Goal: Information Seeking & Learning: Find specific page/section

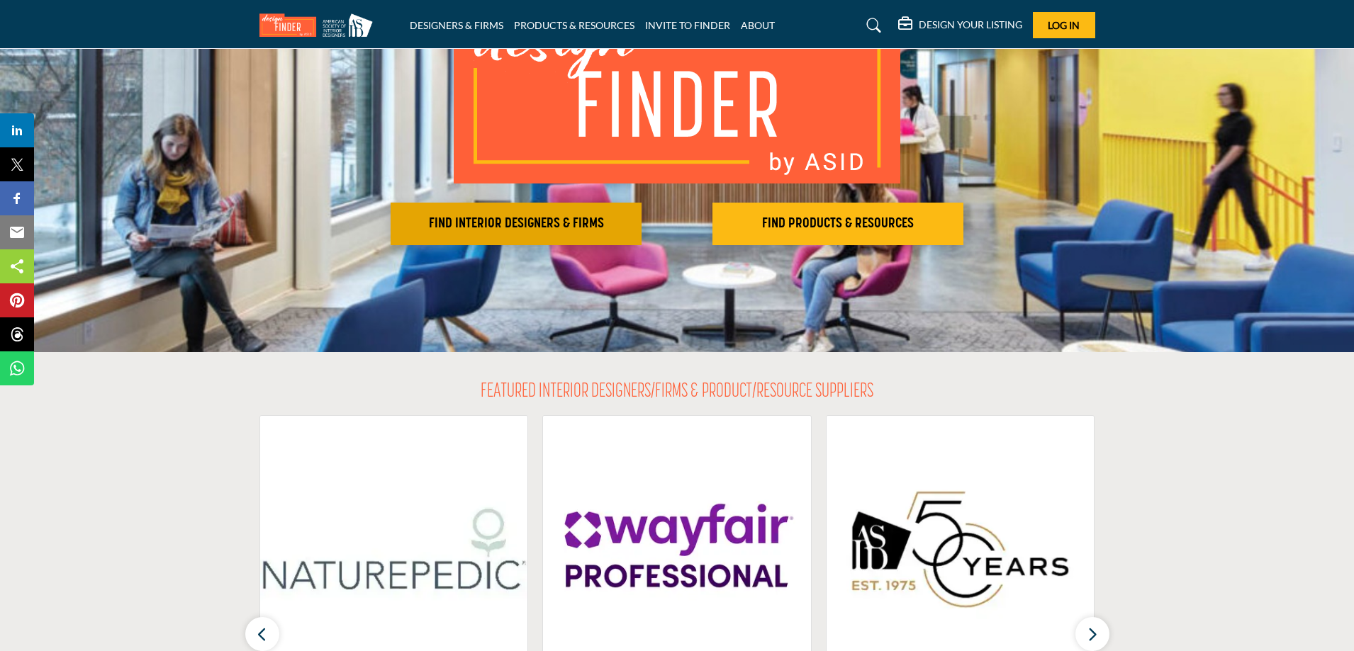
scroll to position [142, 0]
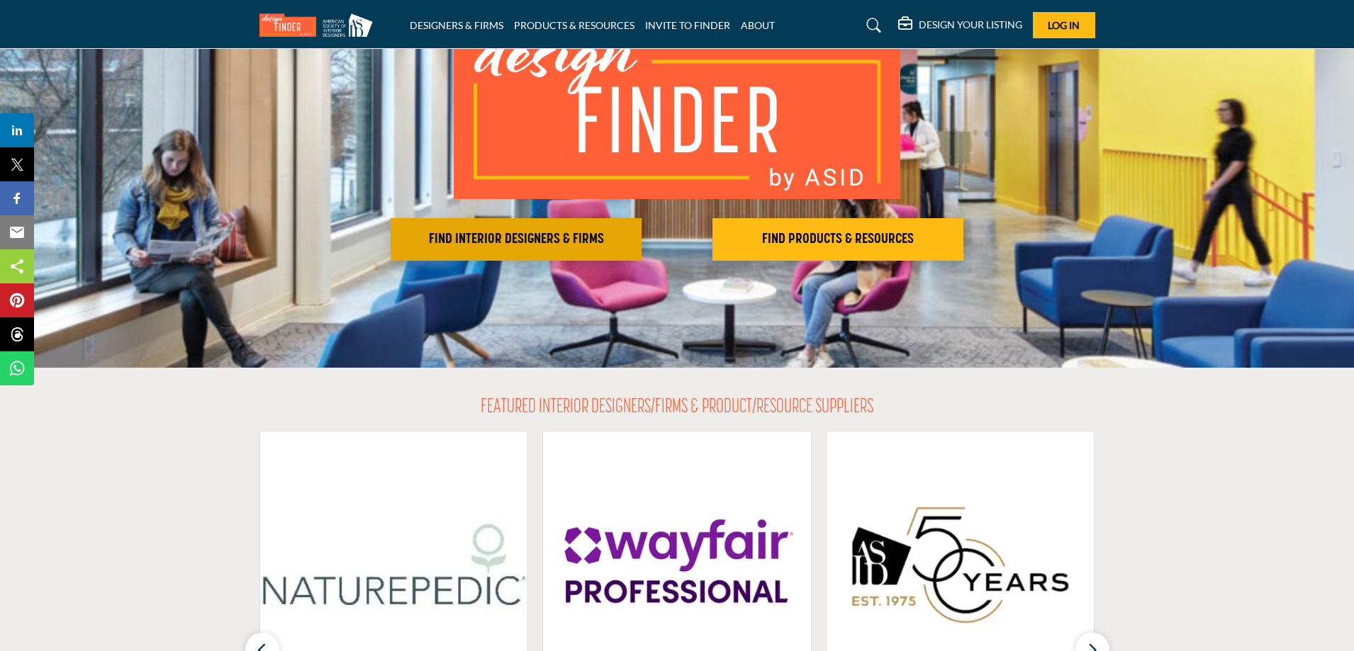
click at [581, 235] on h2 "FIND INTERIOR DESIGNERS & FIRMS" at bounding box center [516, 239] width 242 height 17
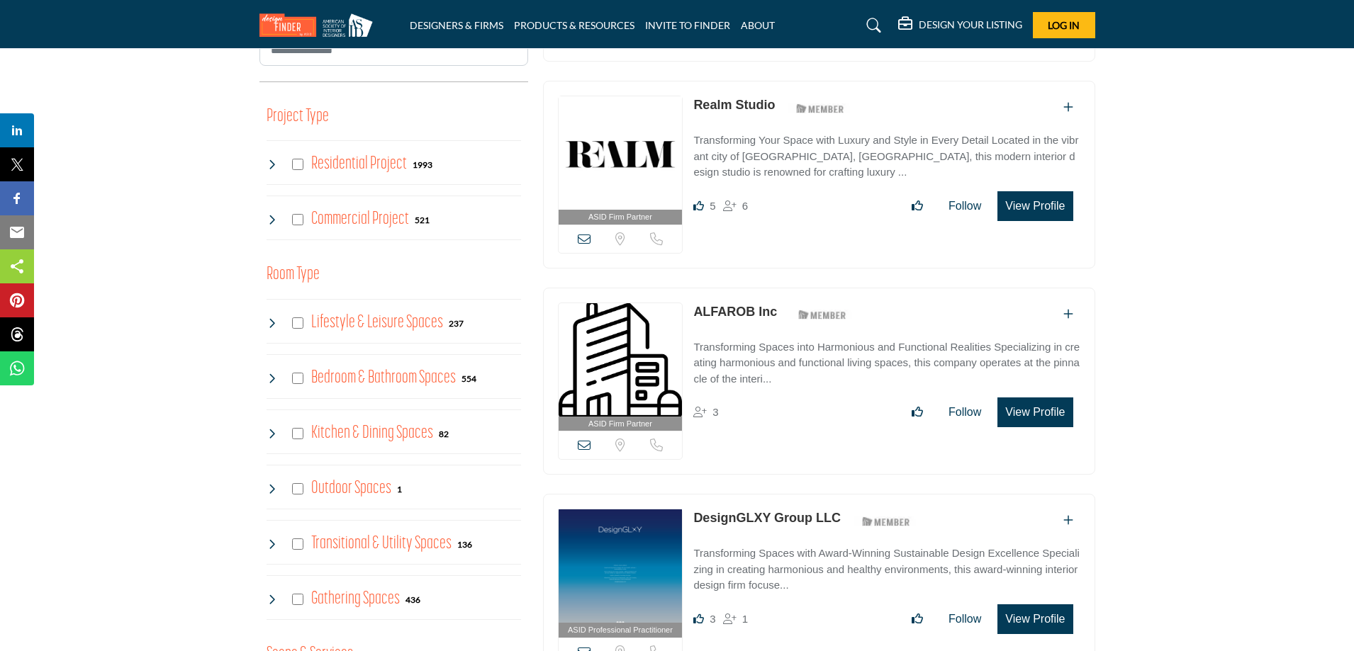
scroll to position [567, 0]
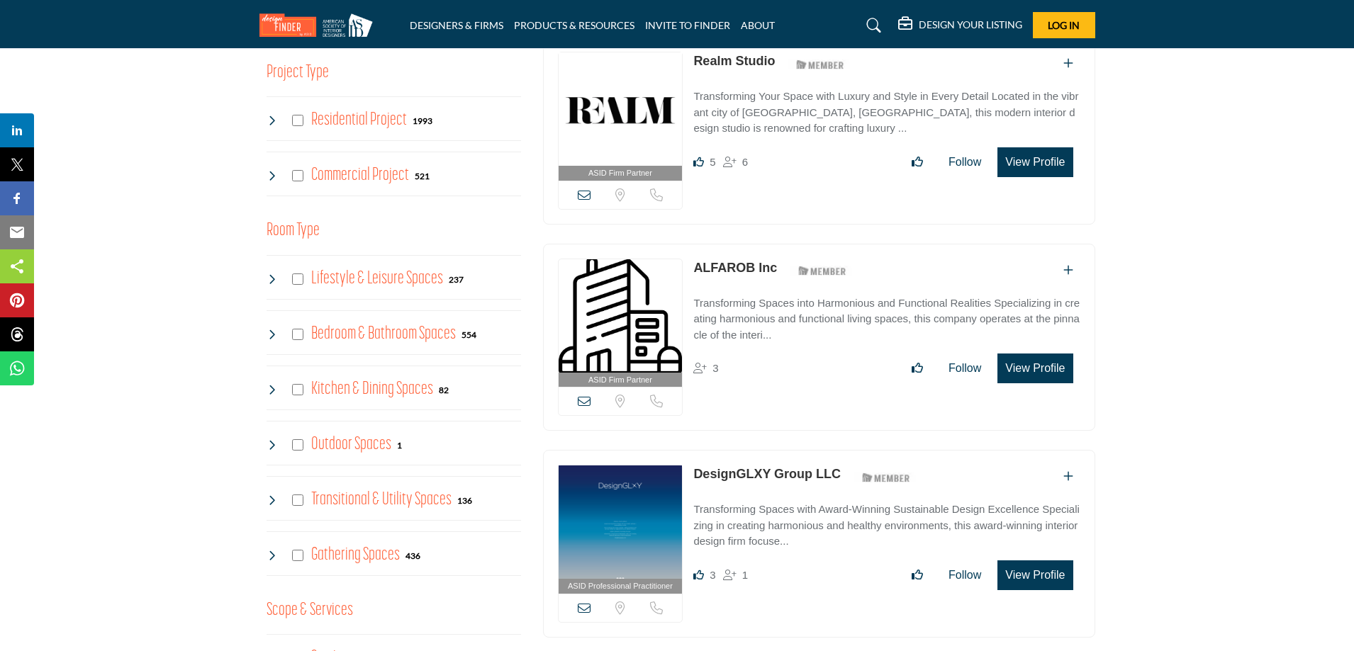
click at [344, 169] on h4 "Commercial Project" at bounding box center [360, 175] width 98 height 25
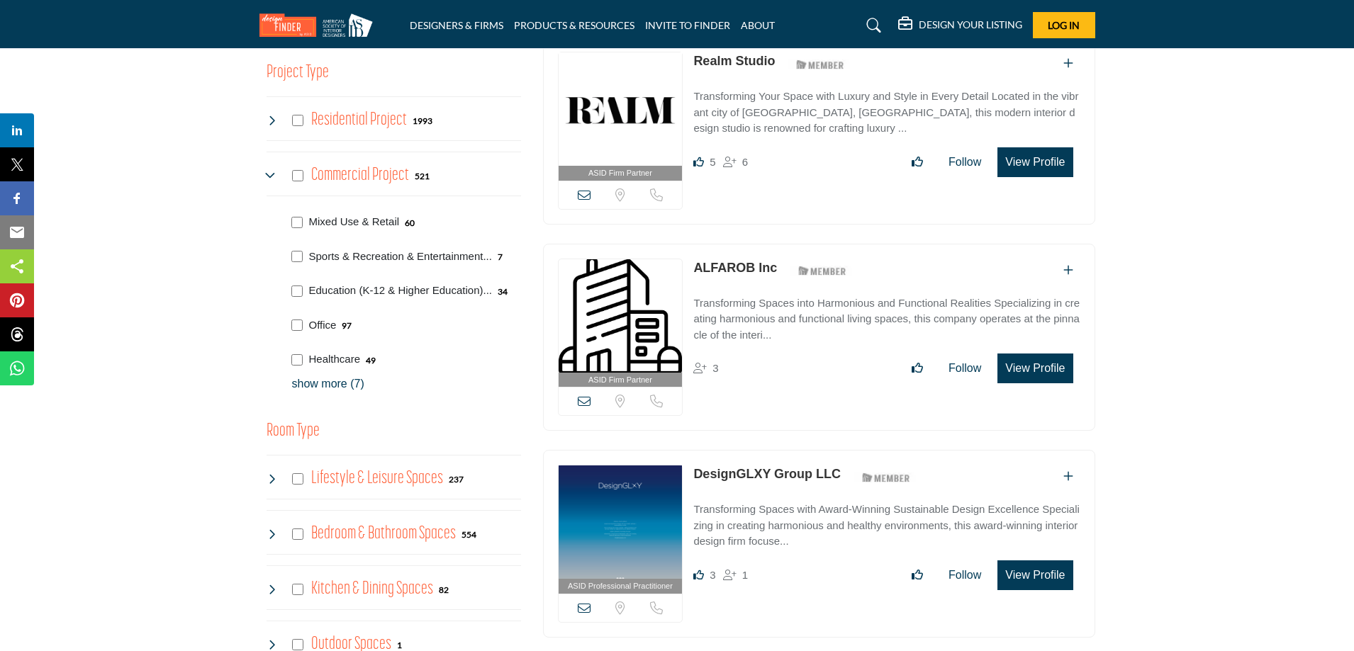
click at [291, 125] on div "Residential Project 1993" at bounding box center [350, 121] width 167 height 26
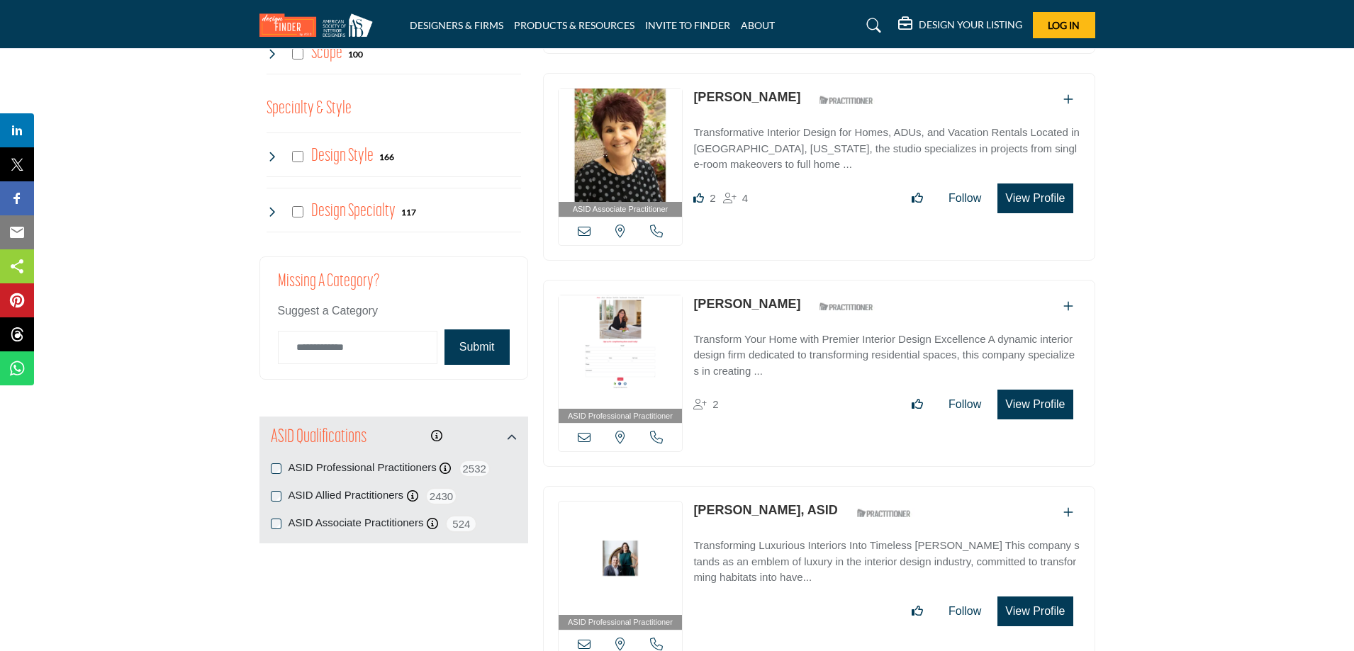
scroll to position [1489, 0]
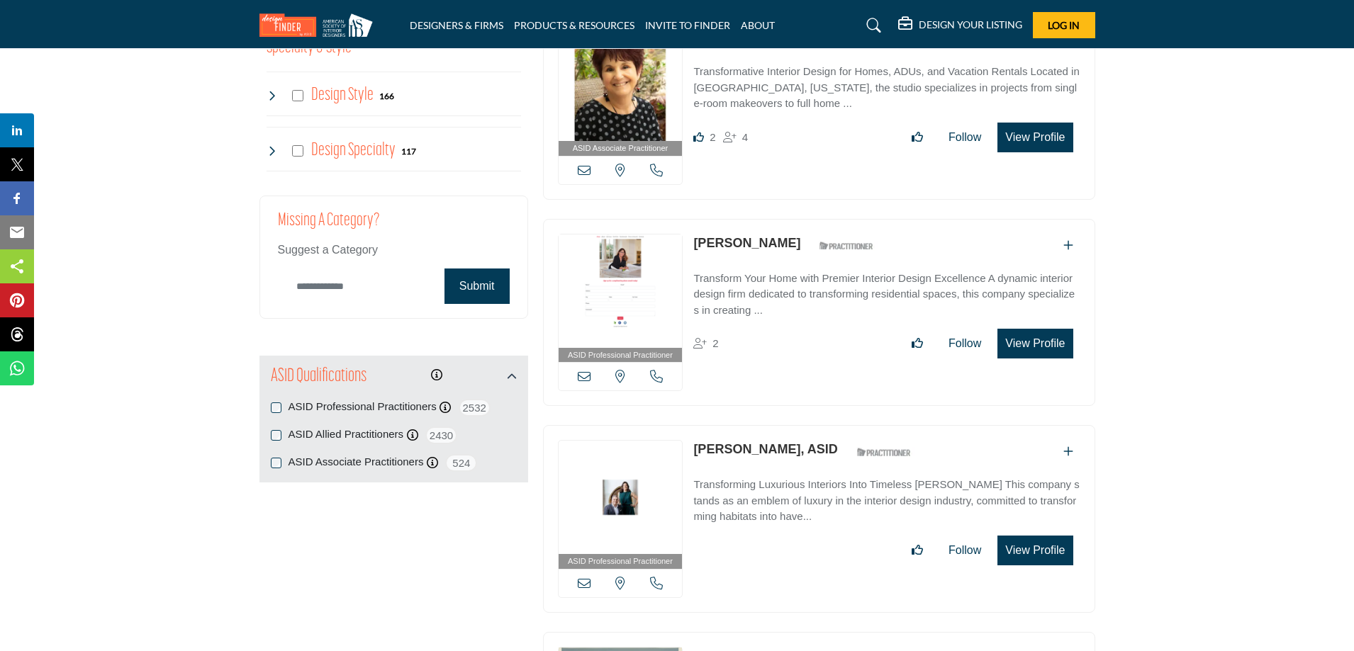
click at [386, 286] on input "Category Name" at bounding box center [357, 286] width 159 height 33
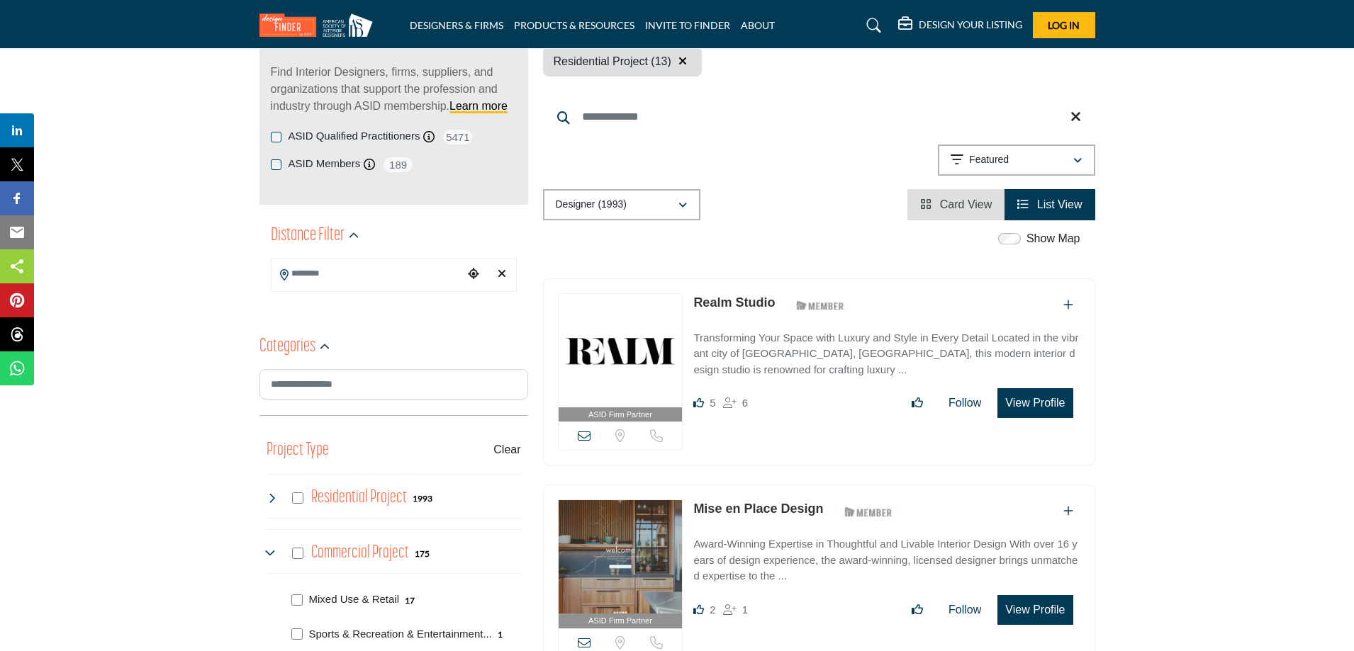
scroll to position [0, 0]
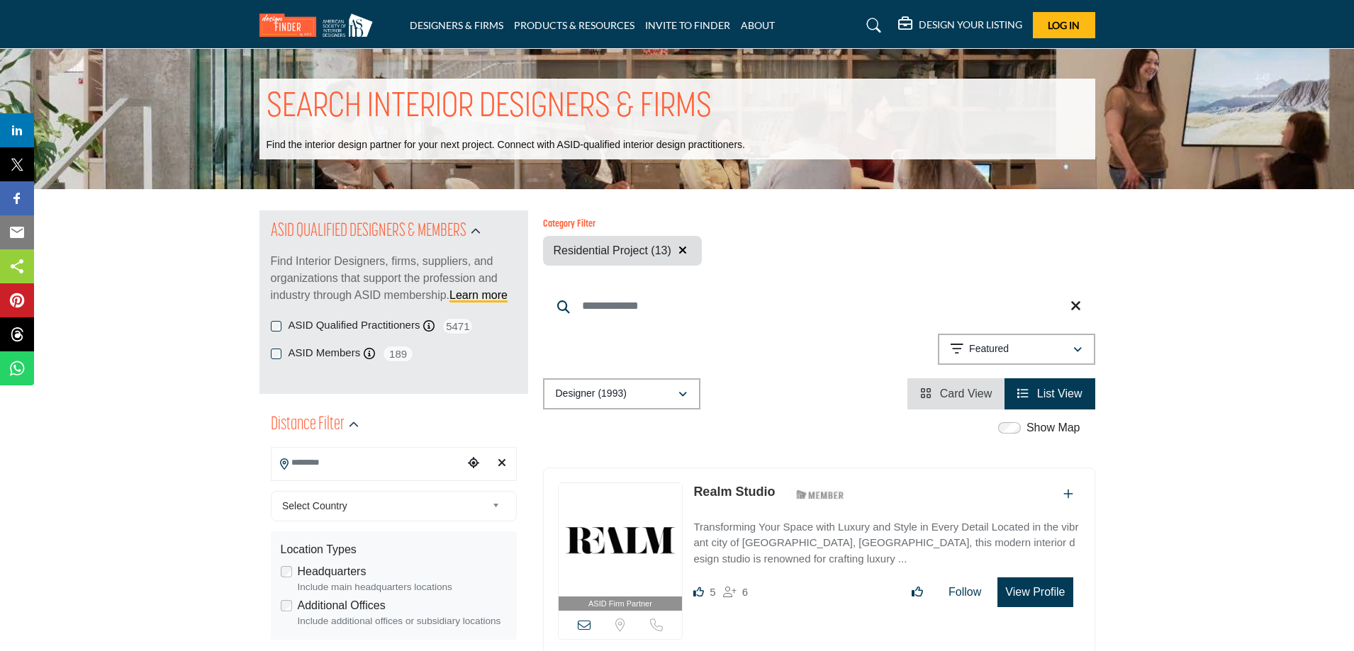
click at [380, 454] on input "Search Location" at bounding box center [366, 463] width 191 height 28
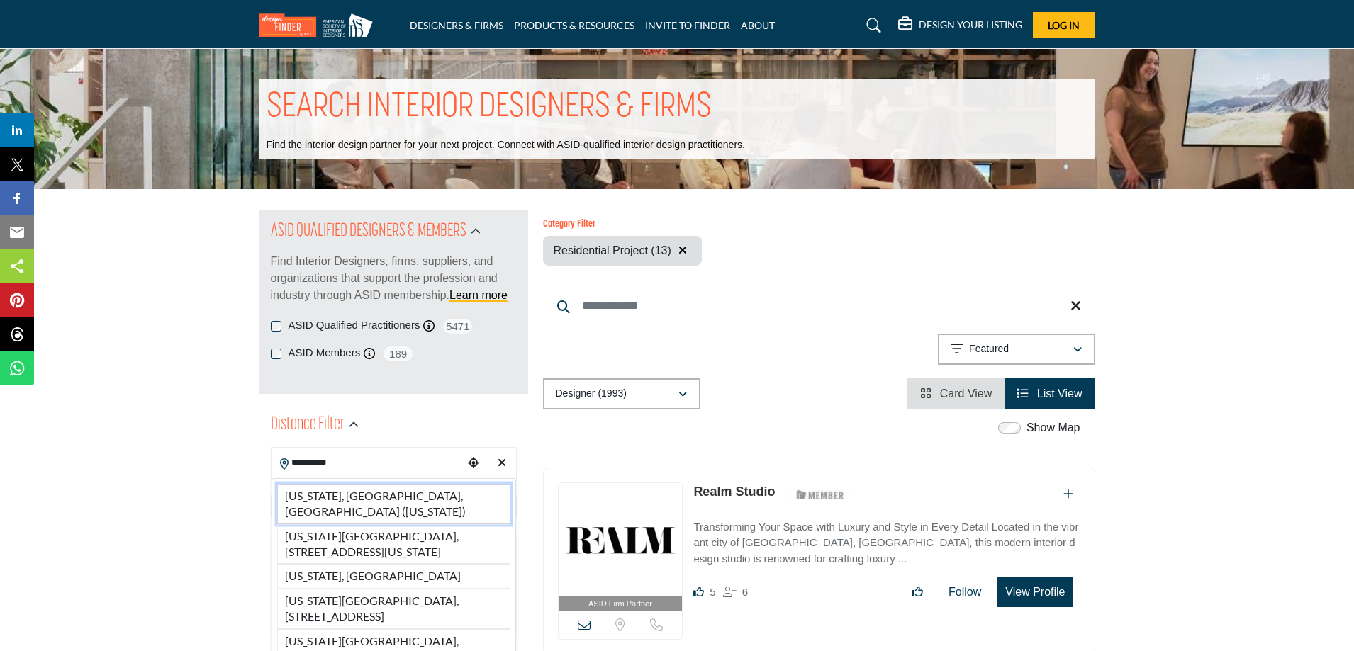
click at [360, 494] on li "[US_STATE], [GEOGRAPHIC_DATA], [GEOGRAPHIC_DATA] ([US_STATE])" at bounding box center [393, 504] width 233 height 40
type input "**********"
type input "***"
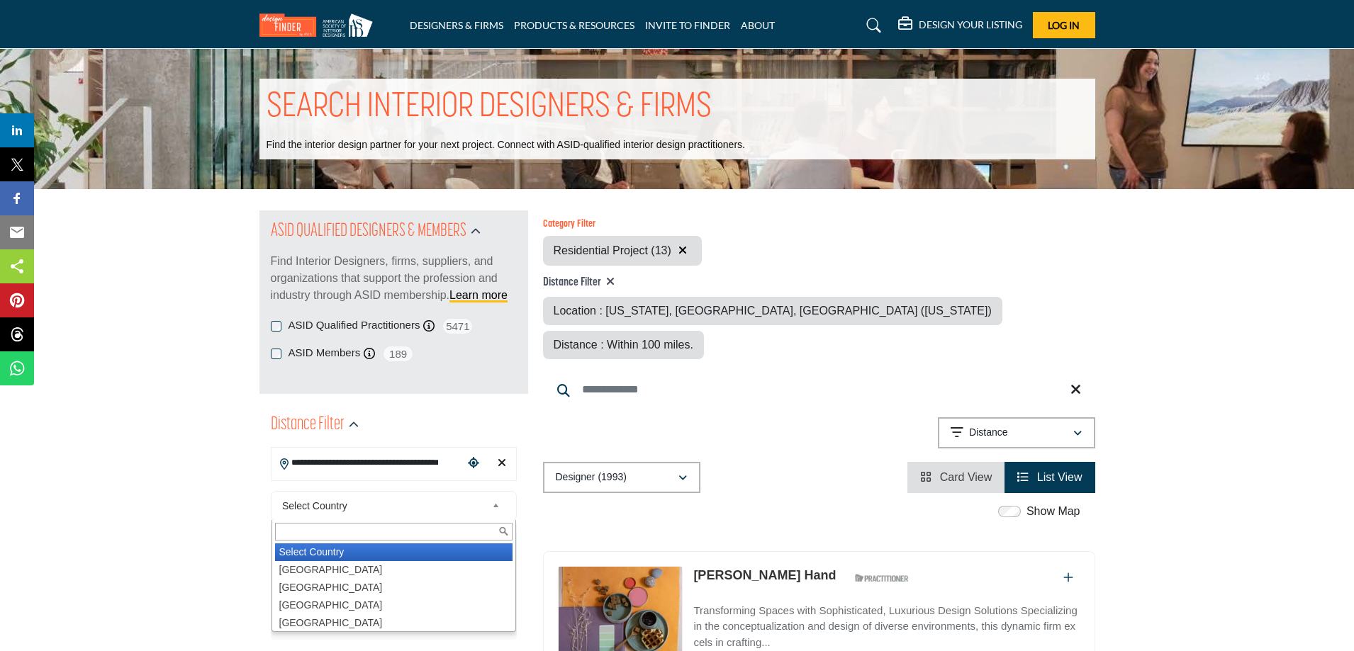
click at [360, 494] on div "Select Country Select Country [GEOGRAPHIC_DATA] [GEOGRAPHIC_DATA] [GEOGRAPHIC_D…" at bounding box center [394, 506] width 246 height 30
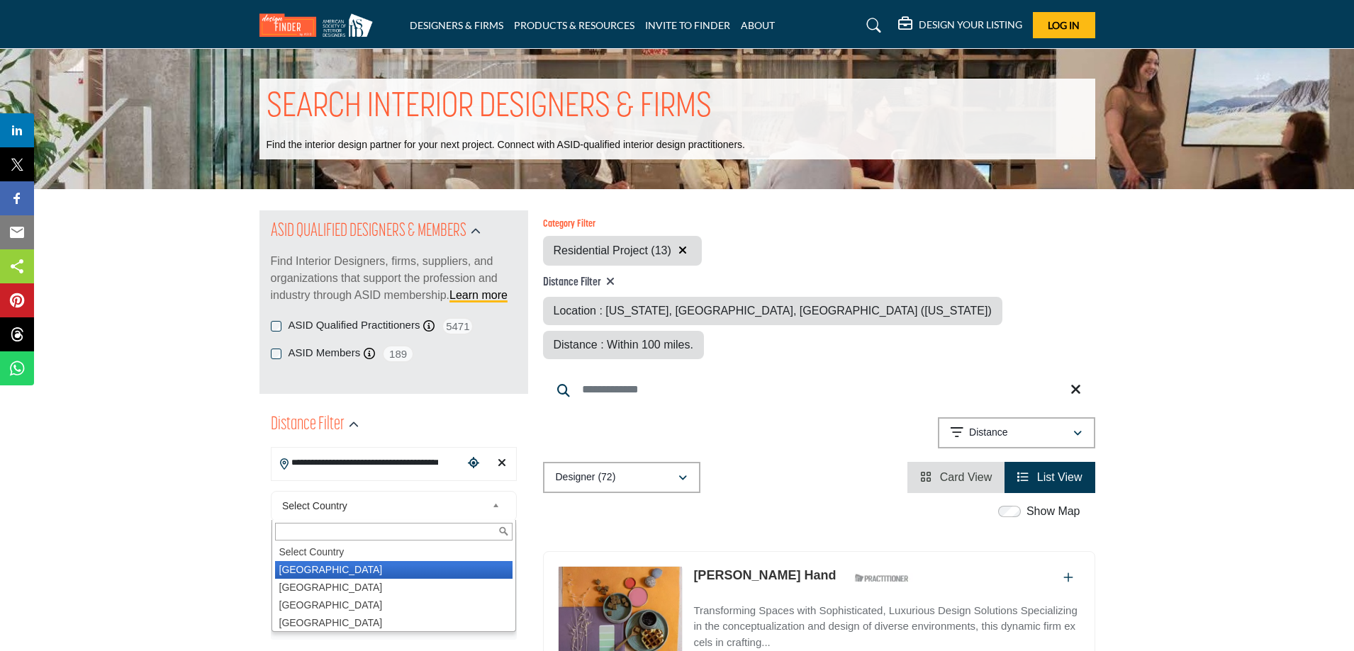
click at [320, 562] on li "[GEOGRAPHIC_DATA]" at bounding box center [393, 570] width 237 height 18
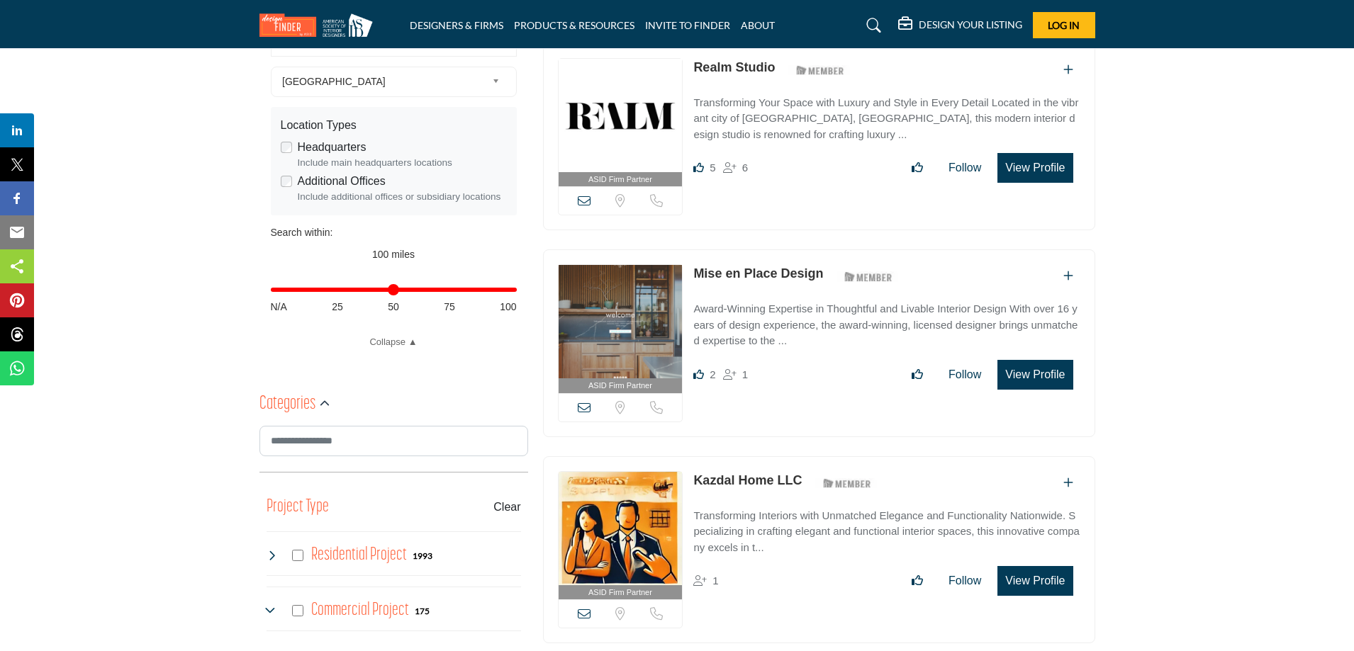
scroll to position [425, 0]
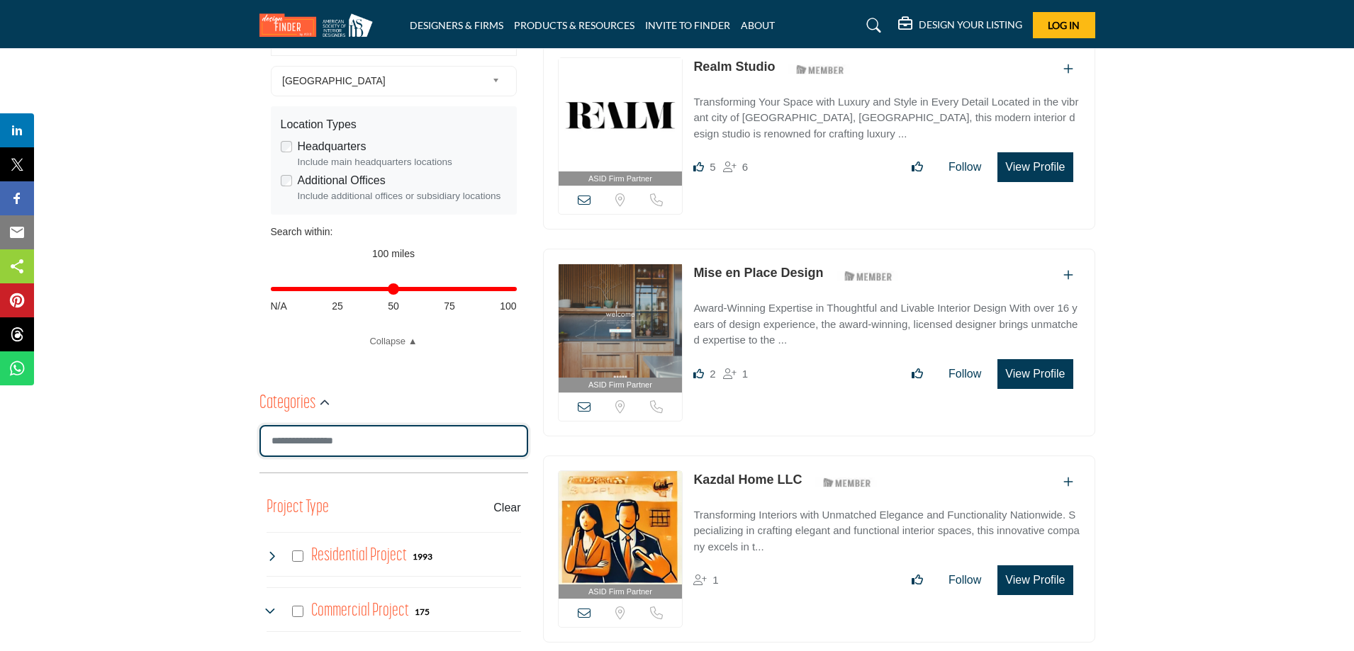
click at [380, 440] on input "Search Category" at bounding box center [393, 441] width 269 height 32
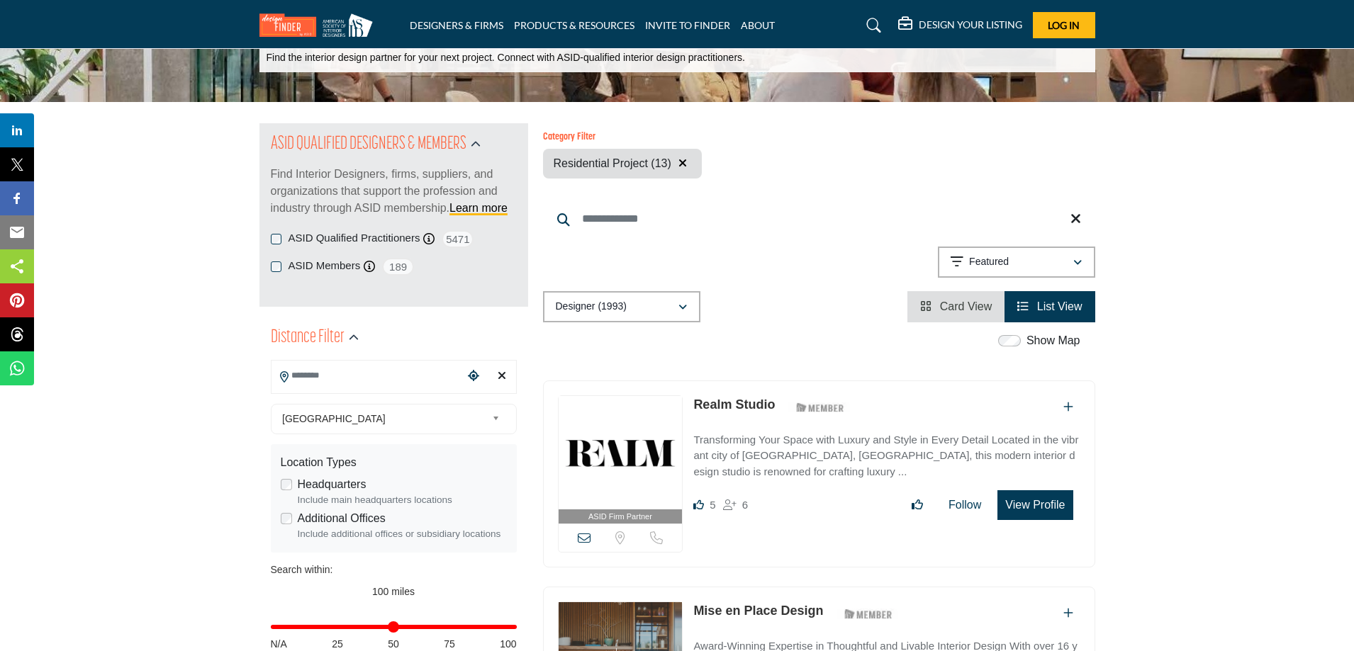
scroll to position [0, 0]
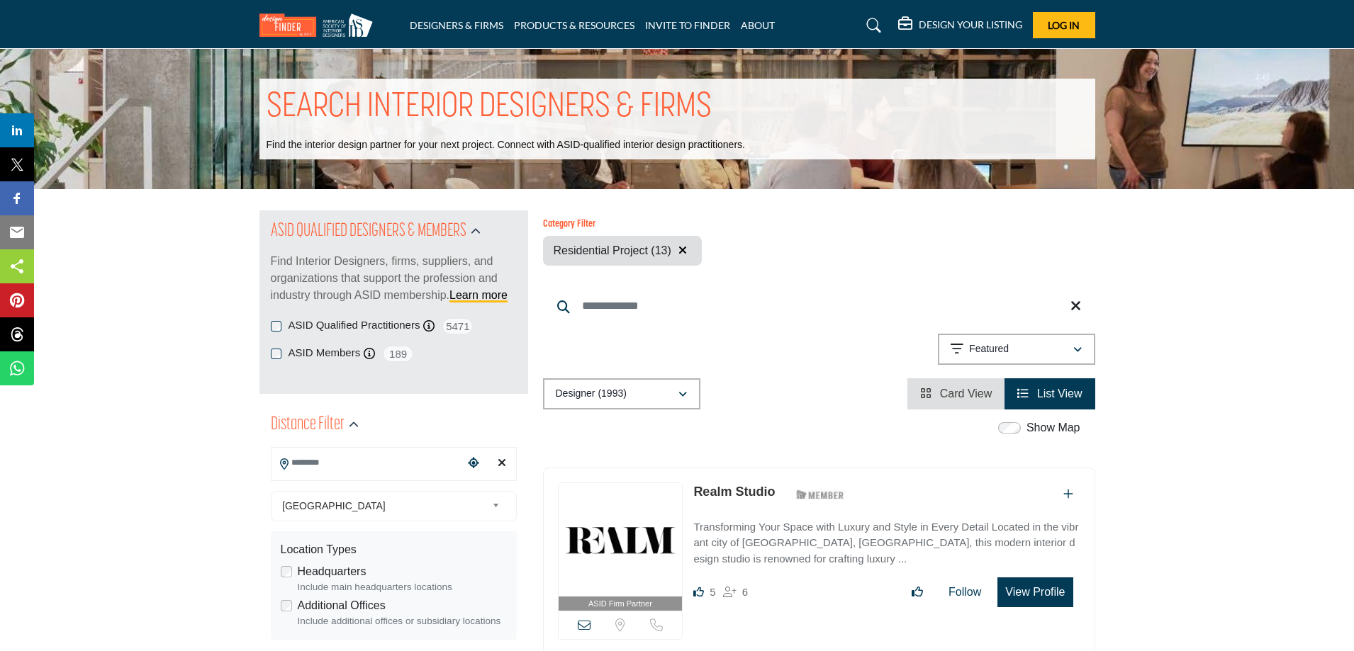
click at [626, 303] on input "Search Keyword" at bounding box center [819, 306] width 552 height 34
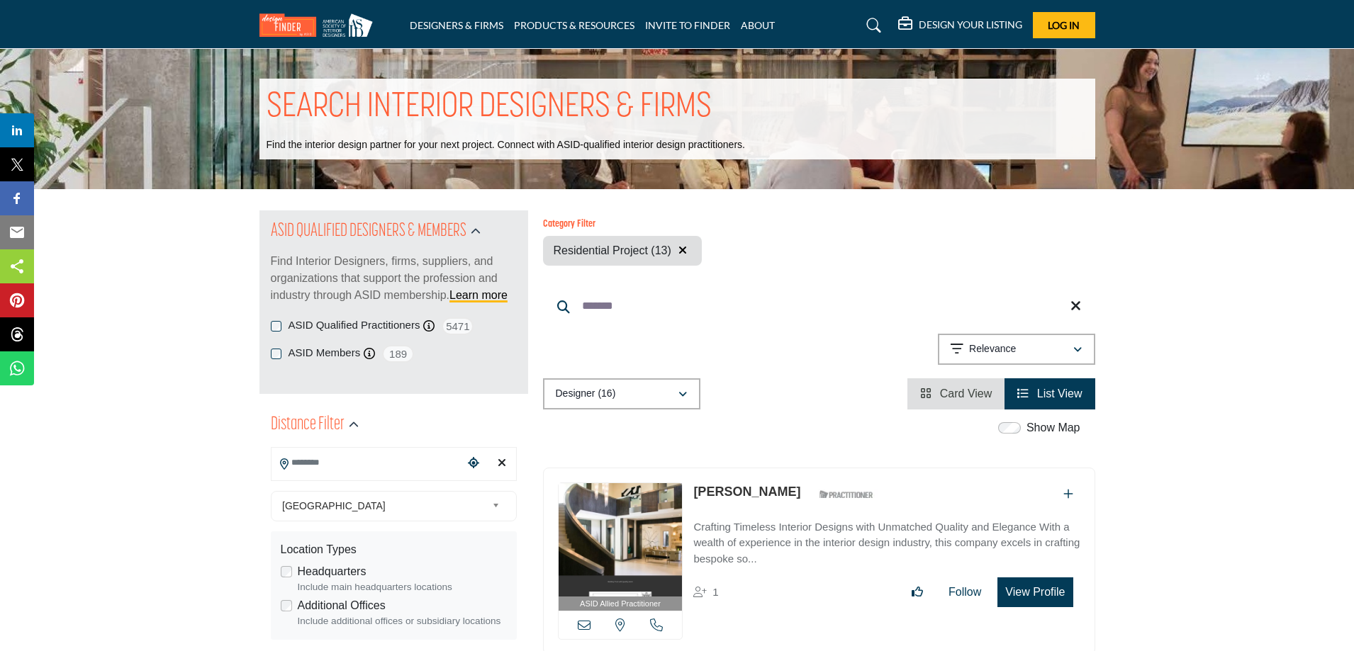
type input "*******"
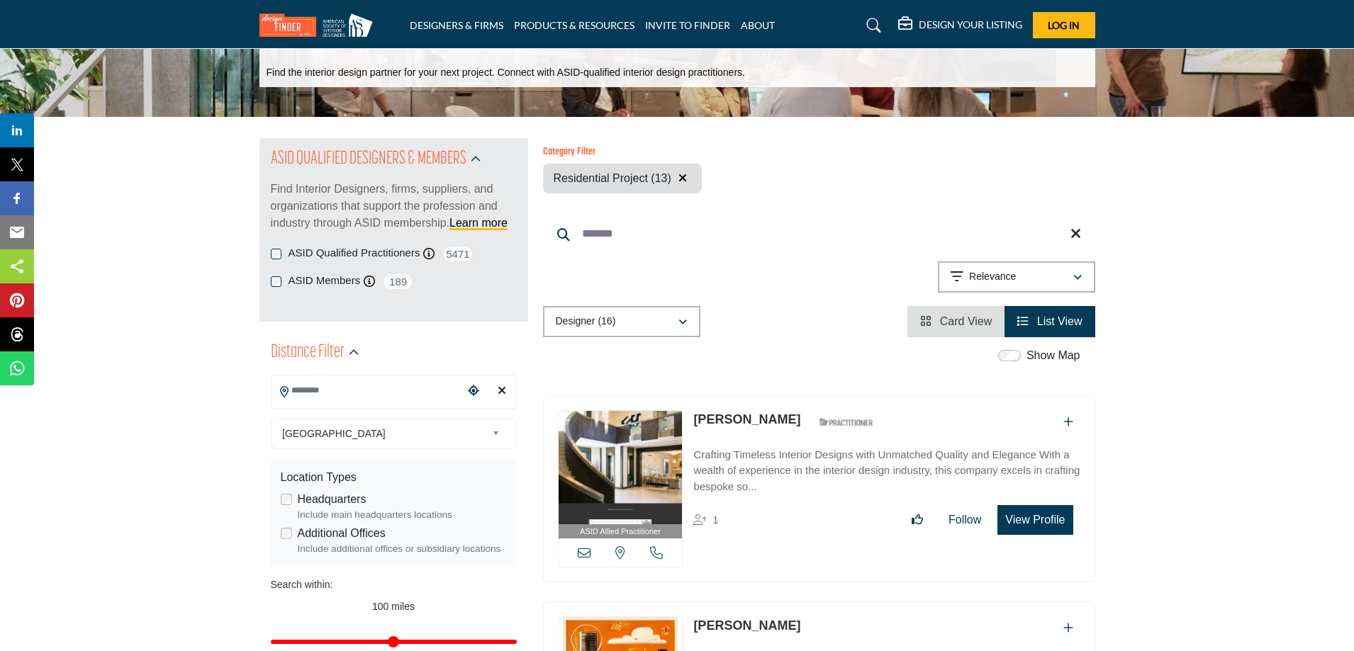
scroll to position [71, 0]
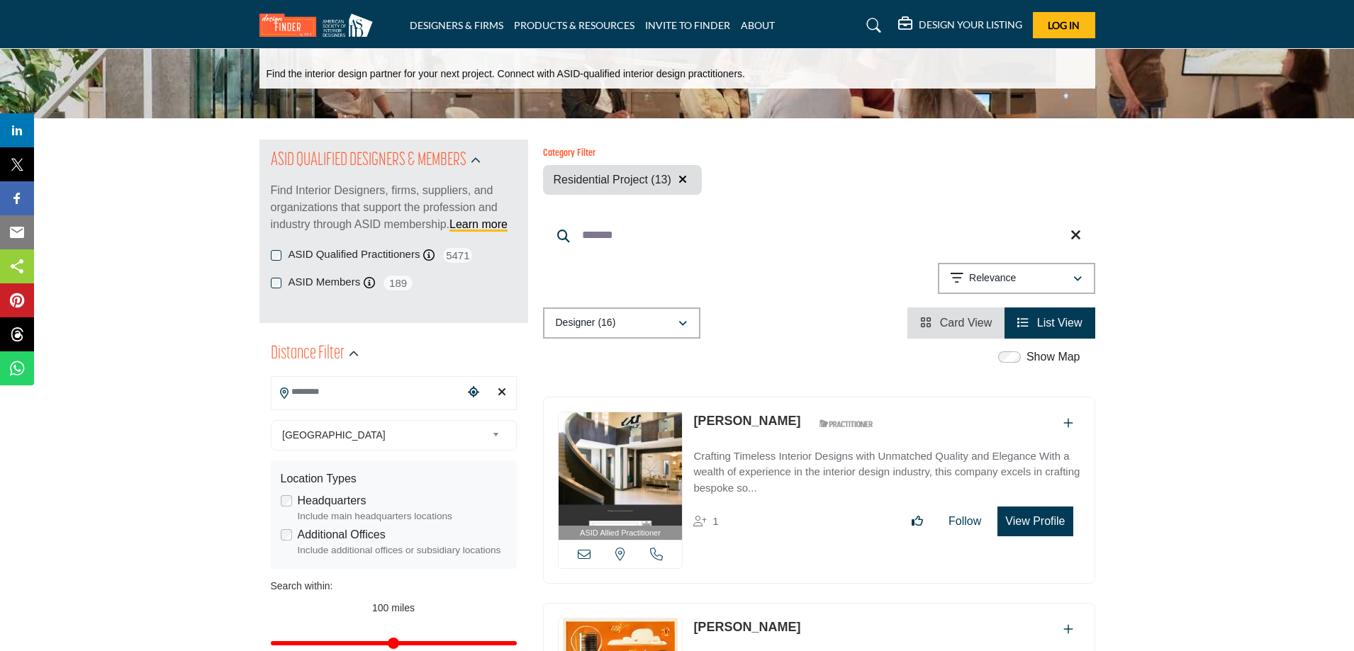
click at [1067, 241] on input "*******" at bounding box center [819, 235] width 552 height 34
click at [1080, 234] on icon at bounding box center [1075, 235] width 11 height 14
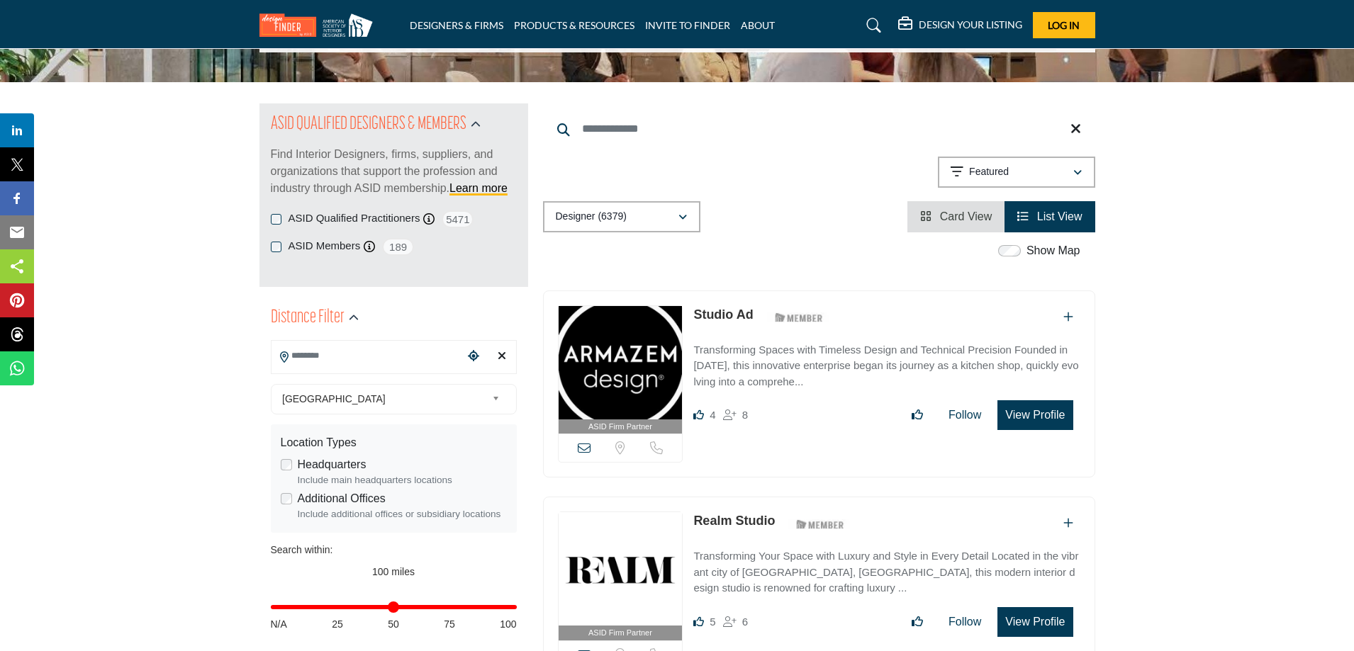
scroll to position [142, 0]
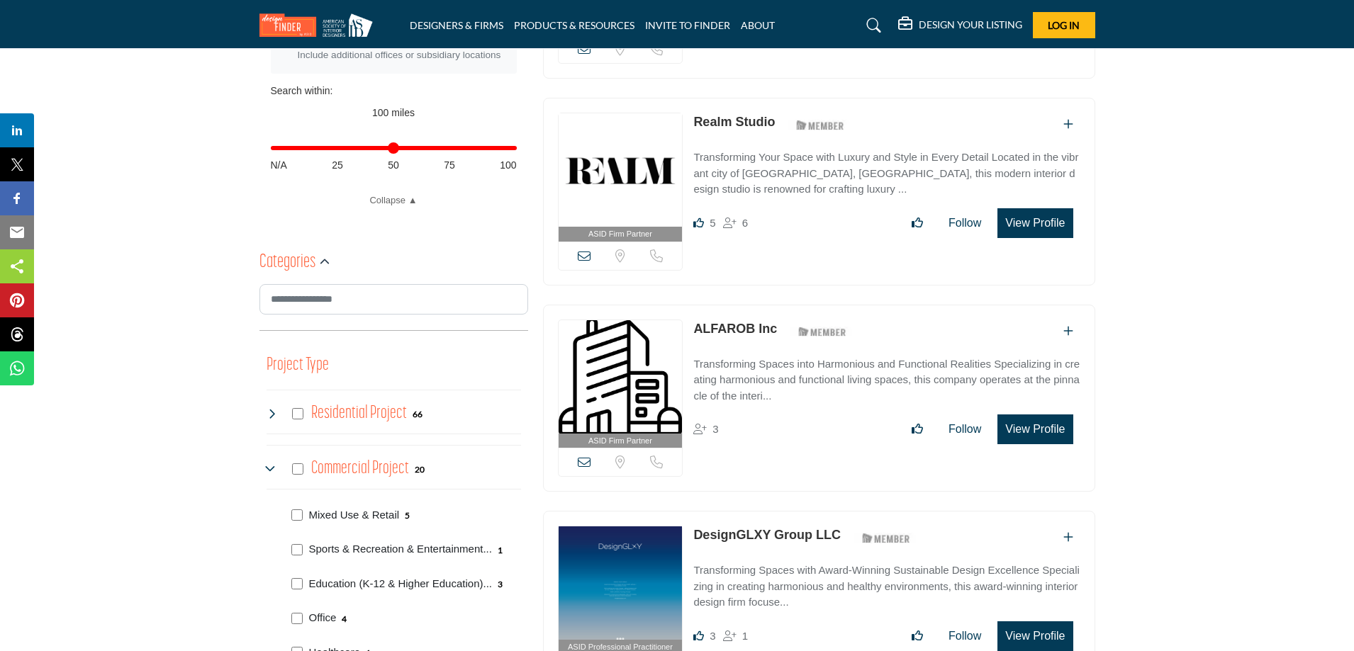
scroll to position [567, 0]
drag, startPoint x: 509, startPoint y: 147, endPoint x: 396, endPoint y: 156, distance: 113.7
click at [396, 149] on input "Distance in miles" at bounding box center [394, 147] width 246 height 3
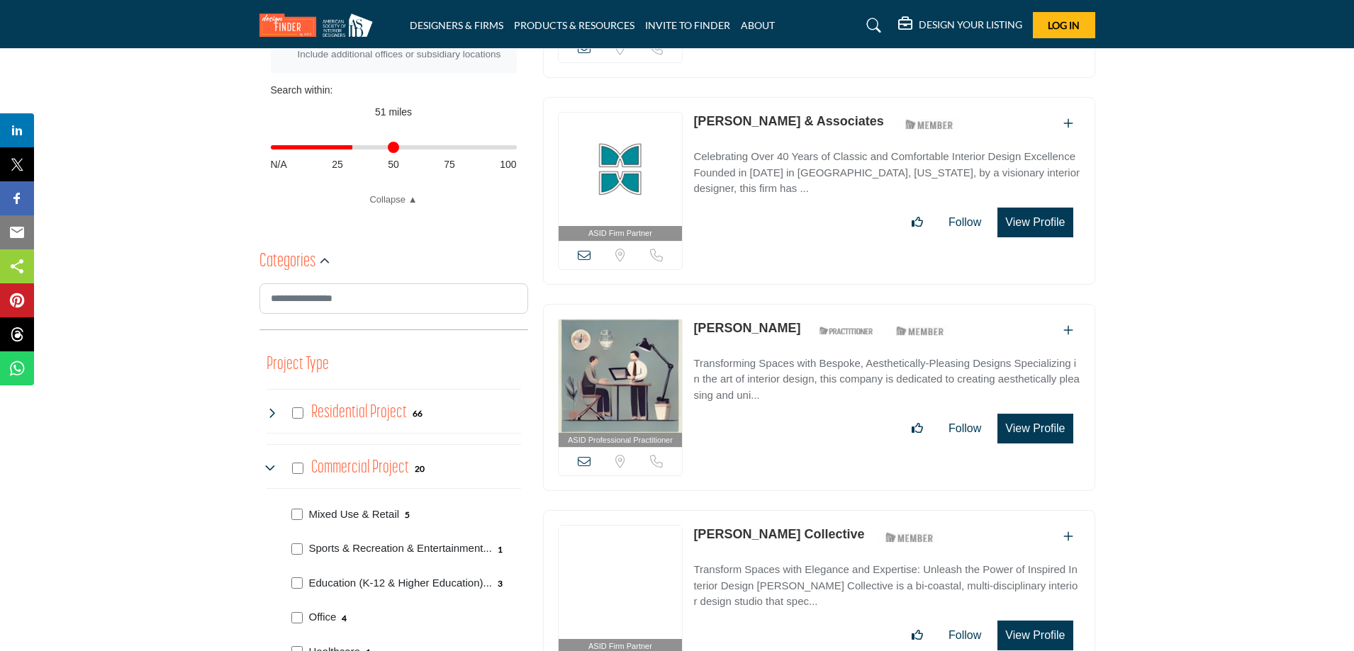
click at [356, 149] on input "Distance in miles" at bounding box center [394, 147] width 246 height 3
drag, startPoint x: 347, startPoint y: 148, endPoint x: 340, endPoint y: 155, distance: 9.5
type input "**"
click at [340, 149] on input "Distance in miles" at bounding box center [394, 147] width 246 height 3
type input "**********"
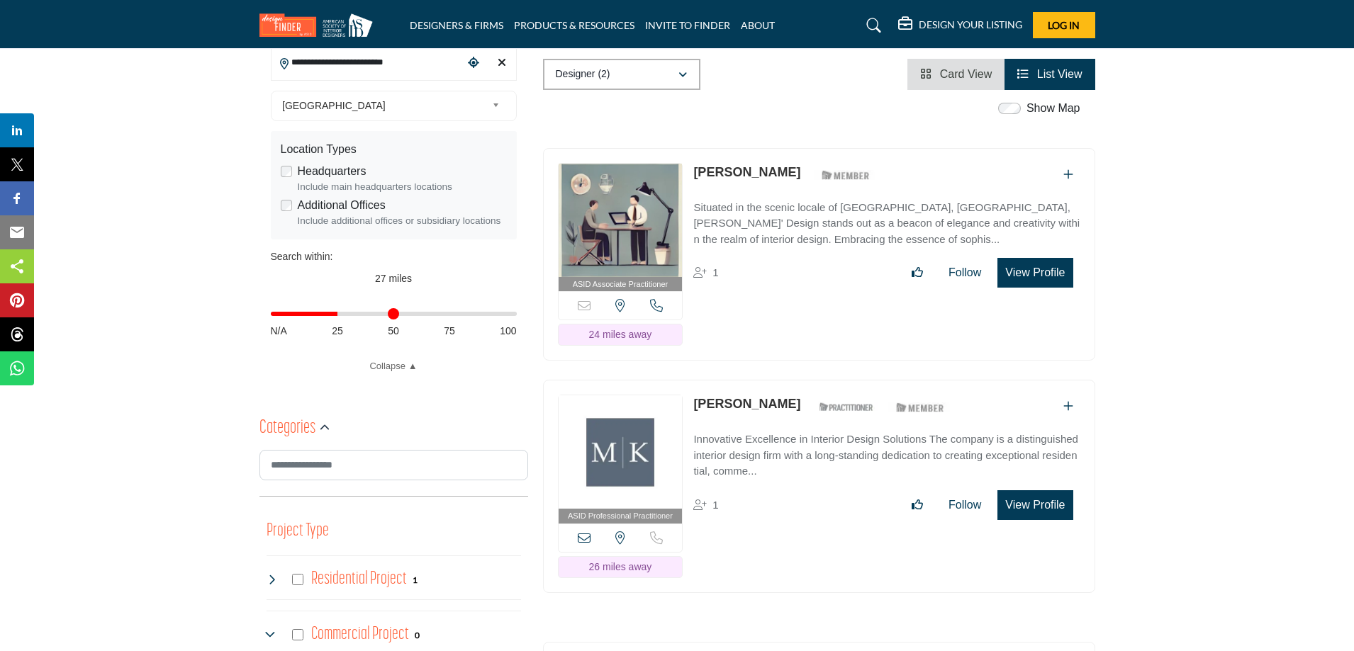
scroll to position [425, 0]
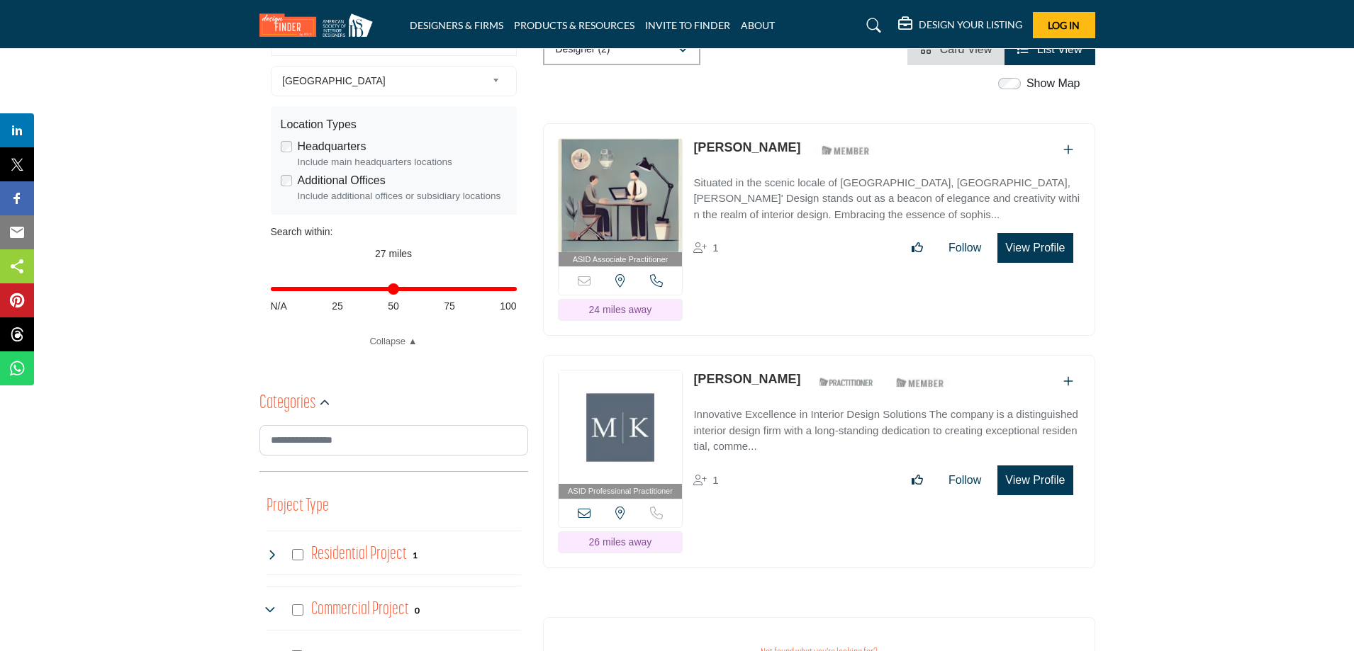
drag, startPoint x: 341, startPoint y: 285, endPoint x: 555, endPoint y: 321, distance: 217.1
type input "***"
click at [517, 291] on input "Distance in miles" at bounding box center [394, 289] width 246 height 3
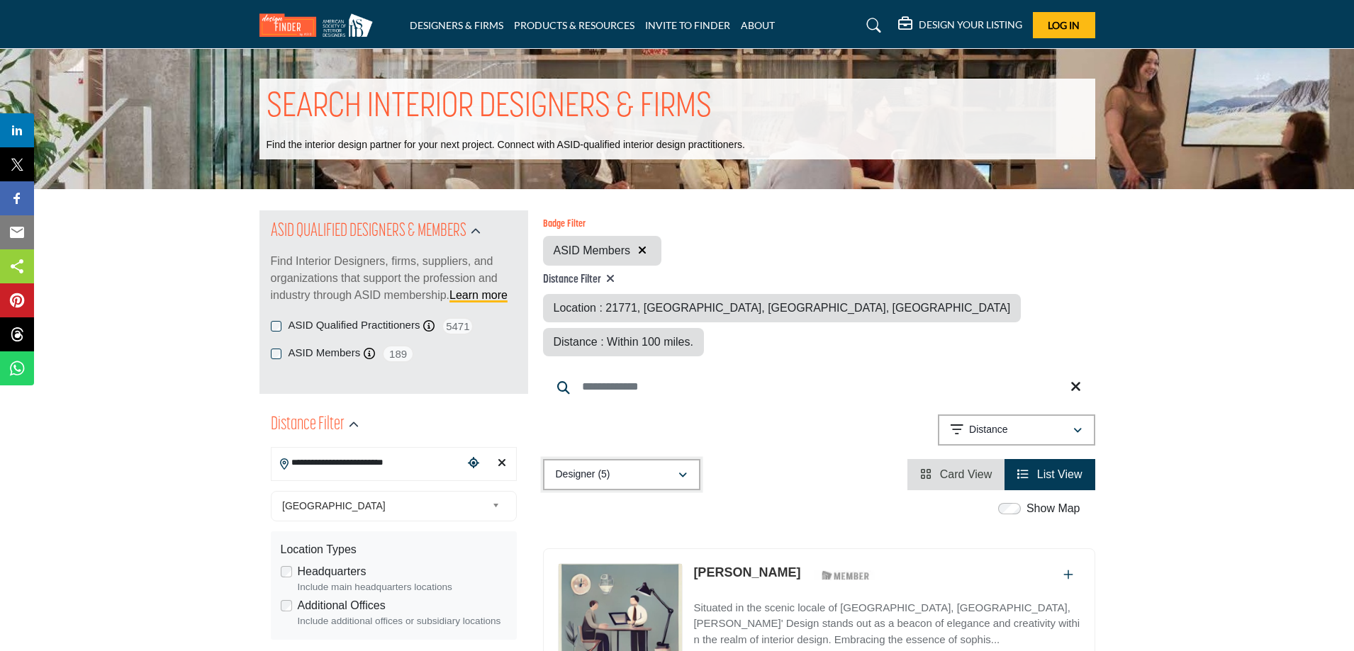
click at [656, 466] on div "Designer (5)" at bounding box center [617, 474] width 122 height 17
click at [583, 478] on b "(5)" at bounding box center [578, 479] width 11 height 12
click at [665, 317] on div "Location : 21771, [GEOGRAPHIC_DATA], [GEOGRAPHIC_DATA], [GEOGRAPHIC_DATA]" at bounding box center [782, 308] width 478 height 28
click at [663, 316] on div "Location : 21771, [GEOGRAPHIC_DATA], [GEOGRAPHIC_DATA], [GEOGRAPHIC_DATA]" at bounding box center [782, 308] width 478 height 28
drag, startPoint x: 696, startPoint y: 309, endPoint x: 652, endPoint y: 299, distance: 45.1
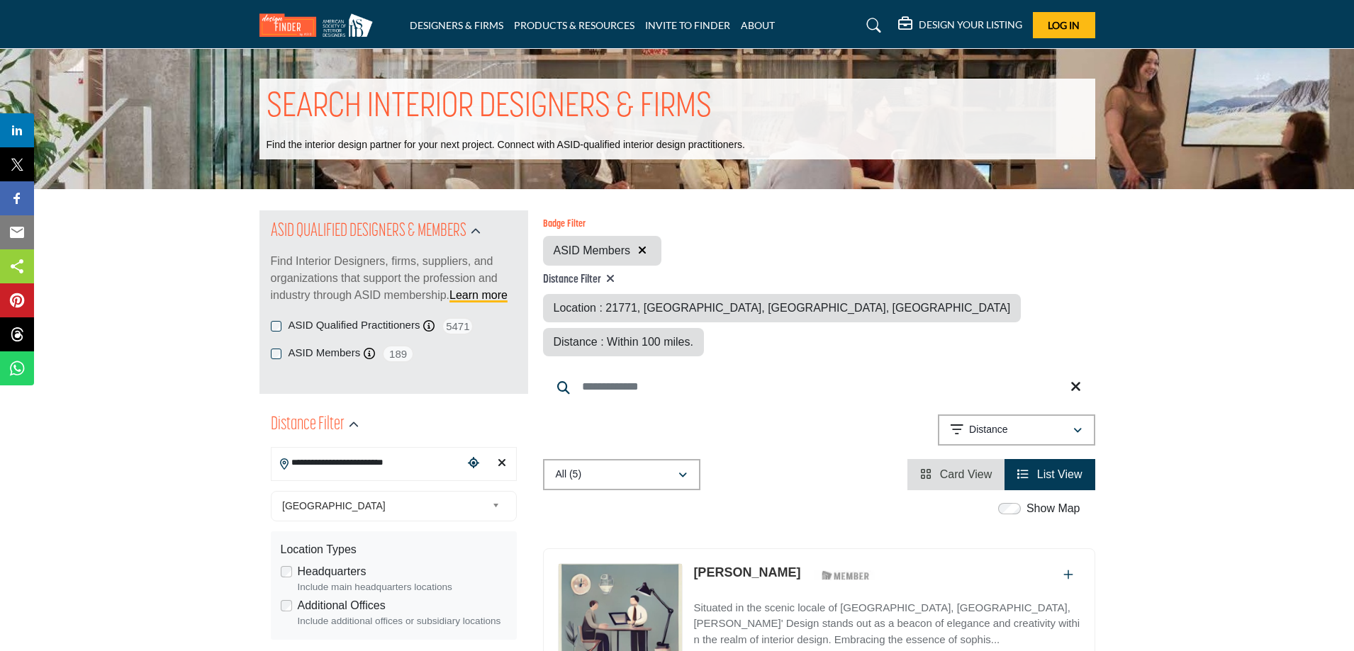
click at [692, 308] on span "Location : 21771, [GEOGRAPHIC_DATA], [GEOGRAPHIC_DATA], [GEOGRAPHIC_DATA]" at bounding box center [782, 308] width 457 height 12
click at [609, 276] on icon at bounding box center [610, 278] width 9 height 11
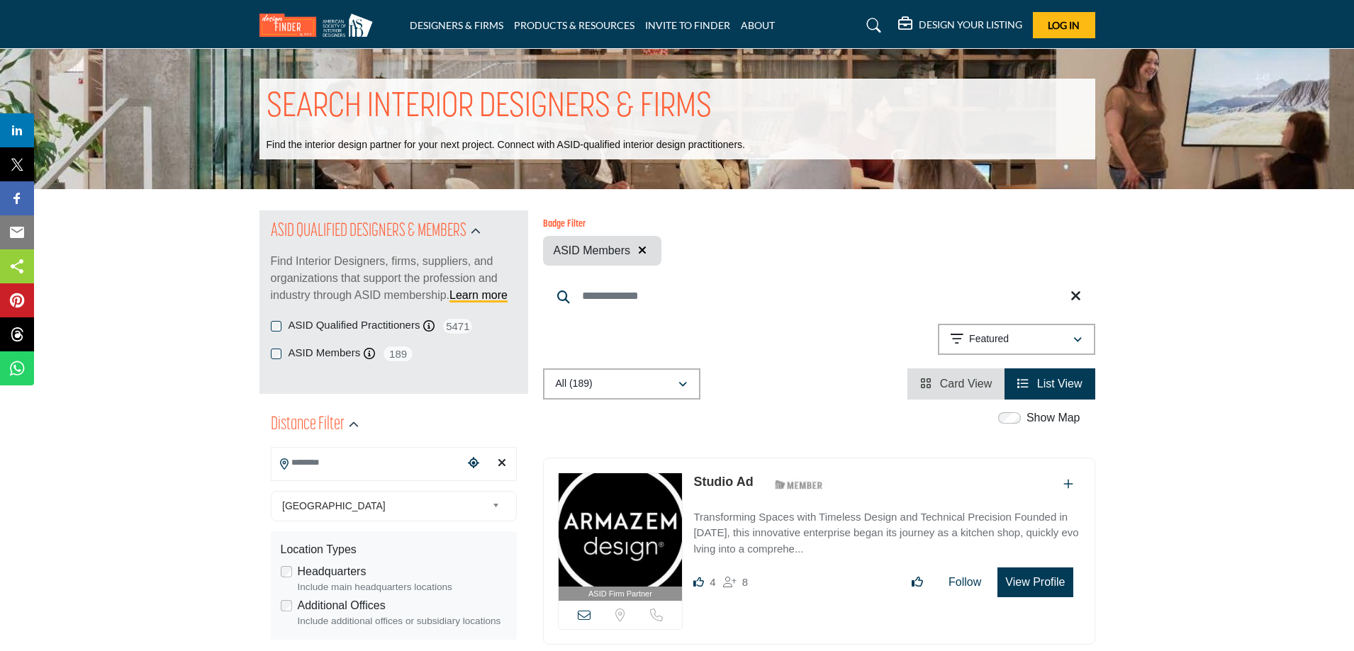
click at [391, 465] on input "Search Location" at bounding box center [366, 463] width 191 height 28
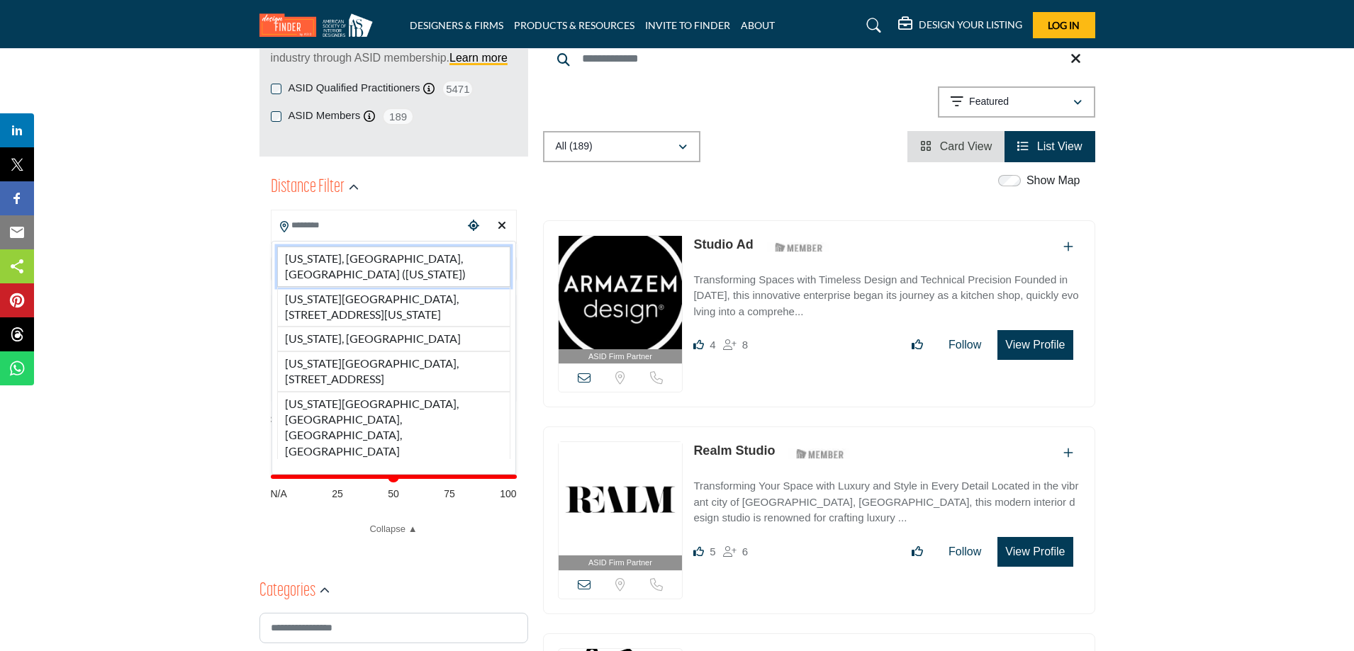
scroll to position [213, 0]
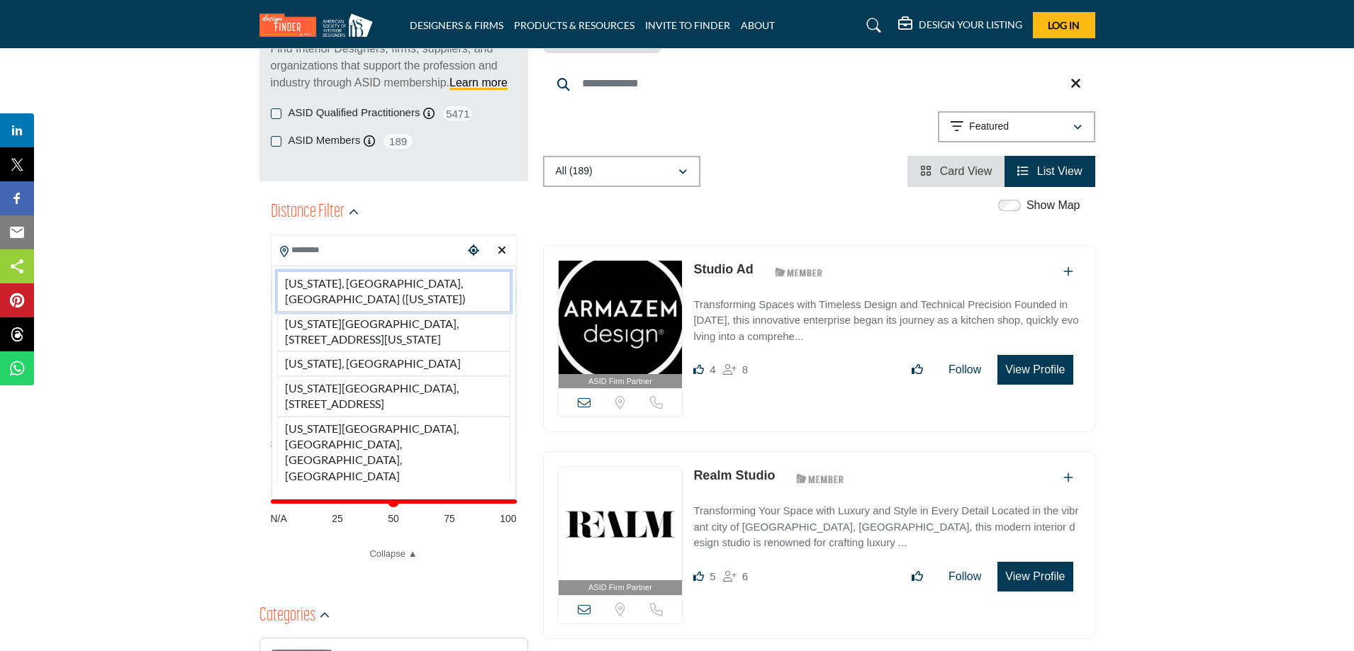
click at [356, 274] on li "[US_STATE], [GEOGRAPHIC_DATA], [GEOGRAPHIC_DATA] ([US_STATE])" at bounding box center [393, 291] width 233 height 40
type input "**********"
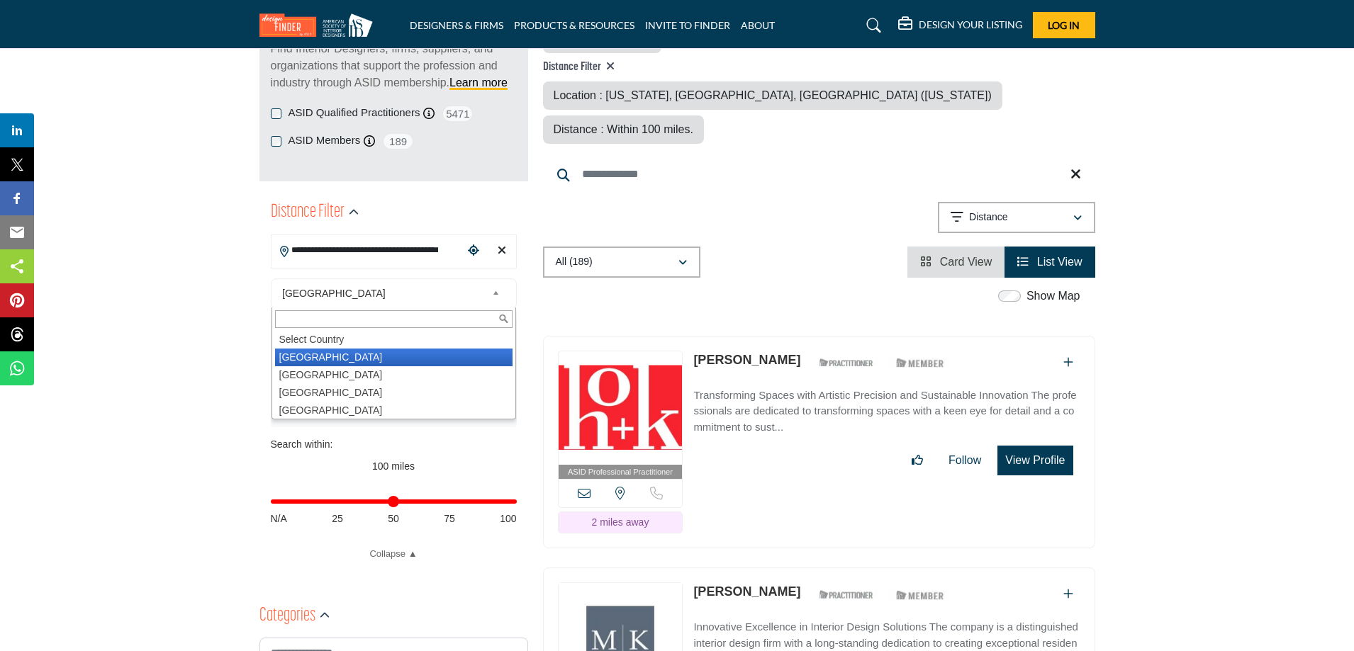
click at [427, 279] on div "[GEOGRAPHIC_DATA] Select Country [GEOGRAPHIC_DATA] [GEOGRAPHIC_DATA] [GEOGRAPHI…" at bounding box center [394, 294] width 246 height 30
click at [325, 351] on li "[GEOGRAPHIC_DATA]" at bounding box center [393, 358] width 237 height 18
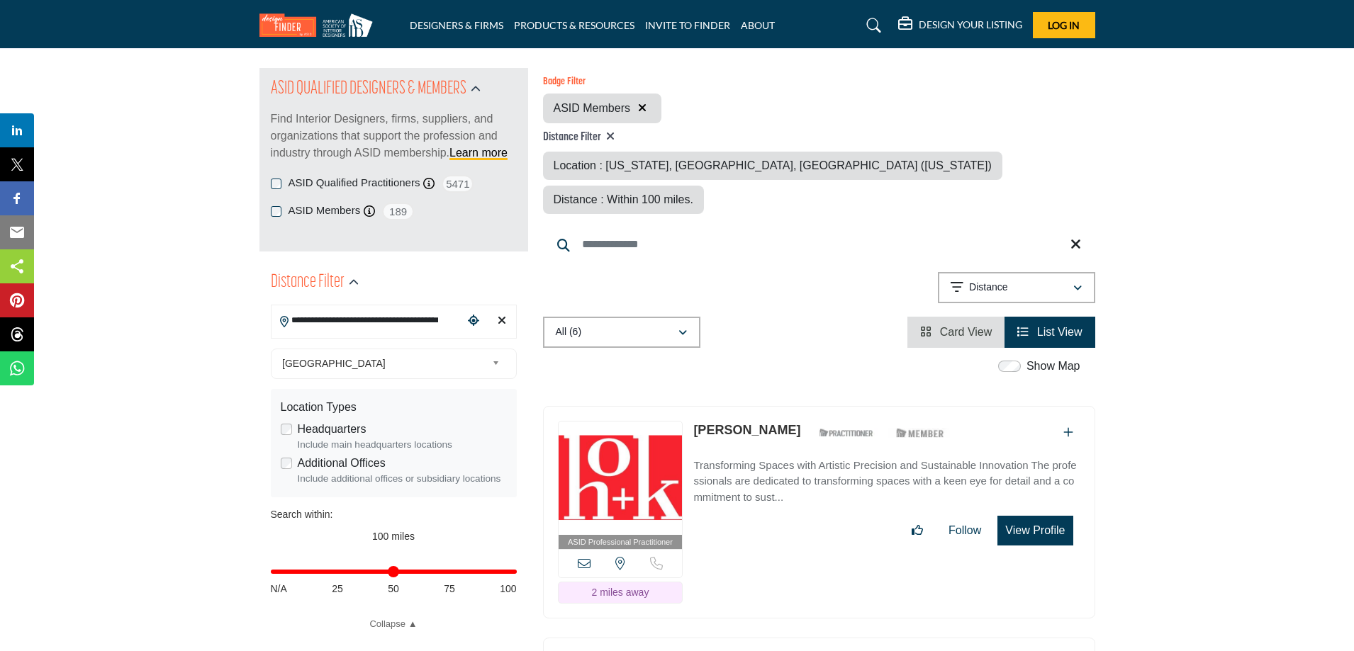
scroll to position [142, 0]
click at [318, 181] on label "ASID Qualified Practitioners" at bounding box center [354, 184] width 132 height 16
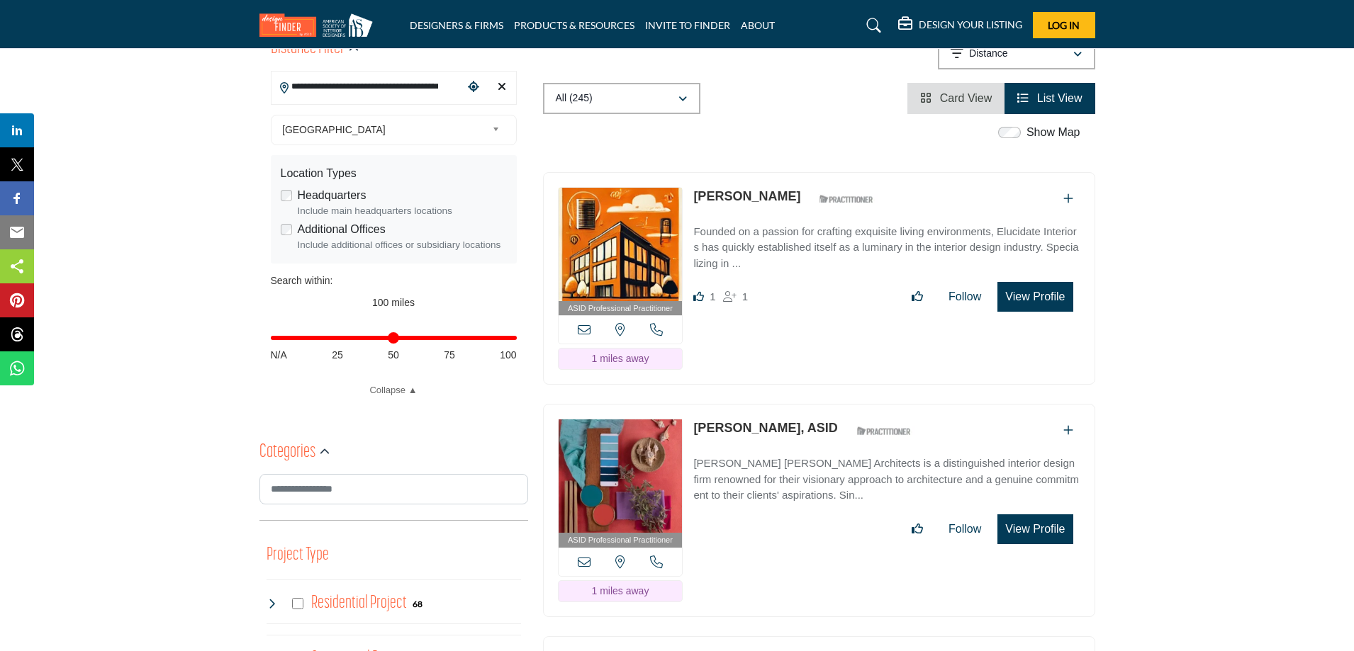
scroll to position [354, 0]
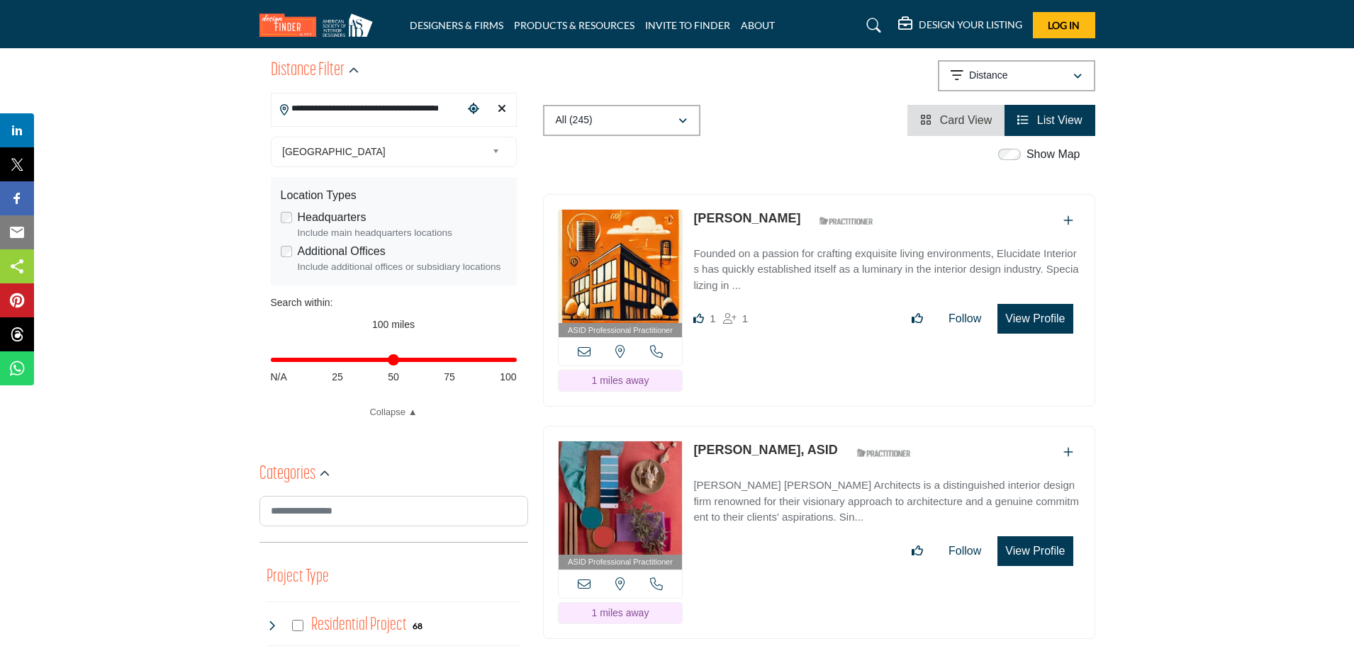
click at [732, 211] on link "[PERSON_NAME]" at bounding box center [746, 218] width 107 height 14
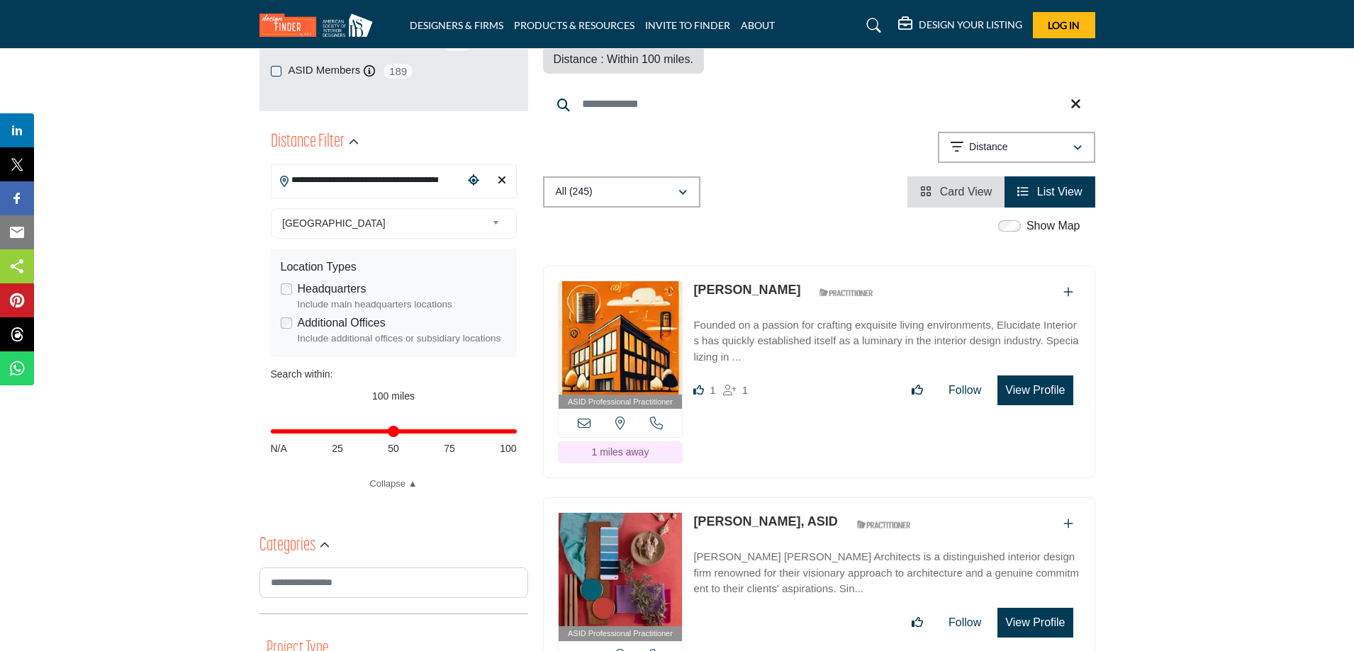
scroll to position [0, 0]
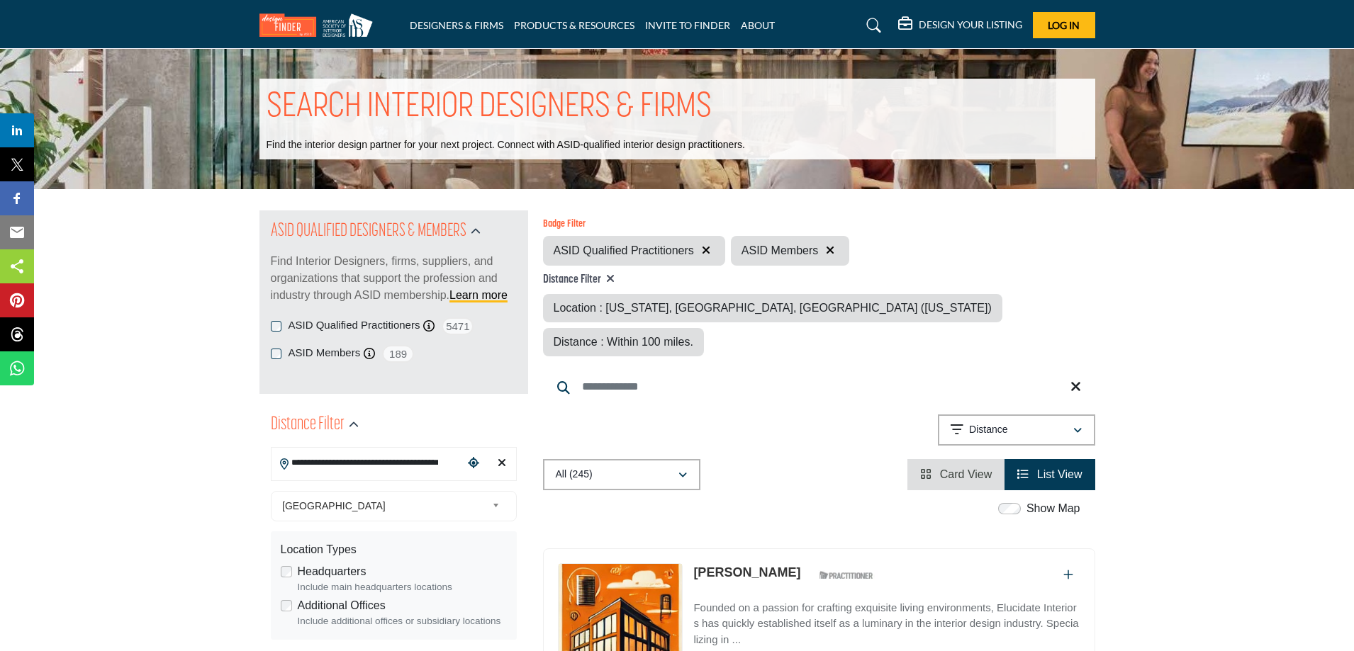
click at [641, 370] on input "Search Keyword" at bounding box center [819, 387] width 552 height 34
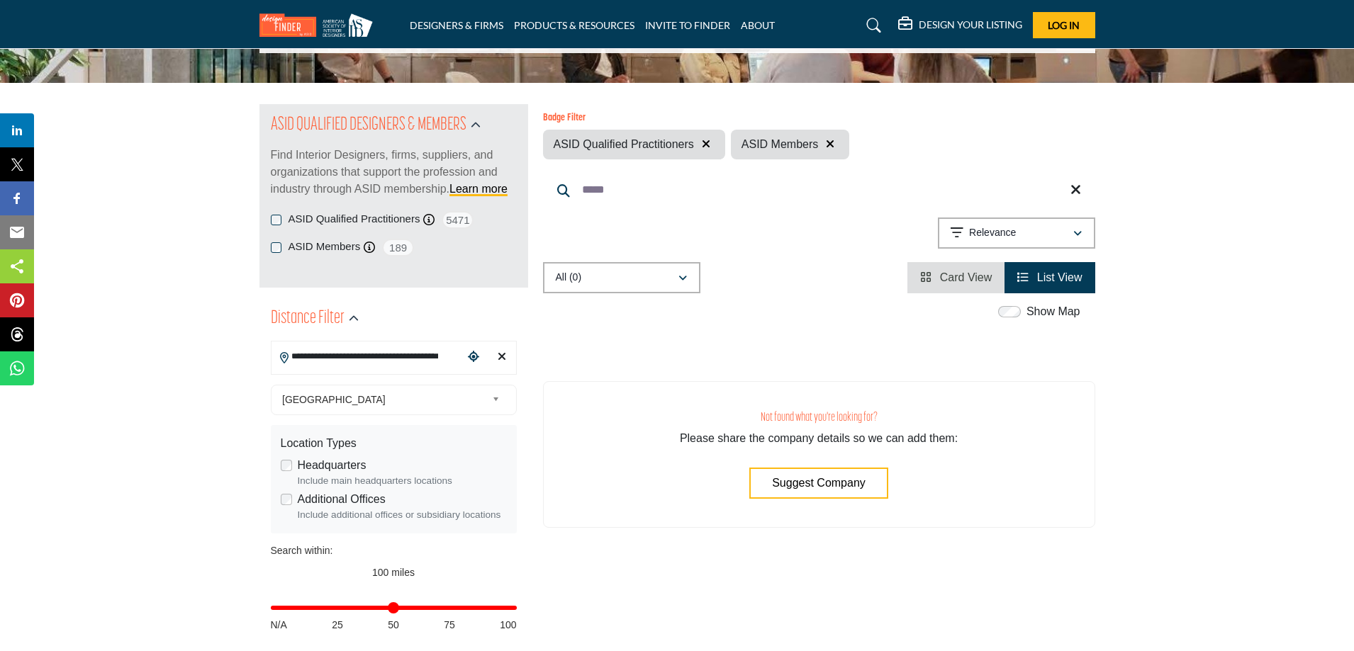
scroll to position [142, 0]
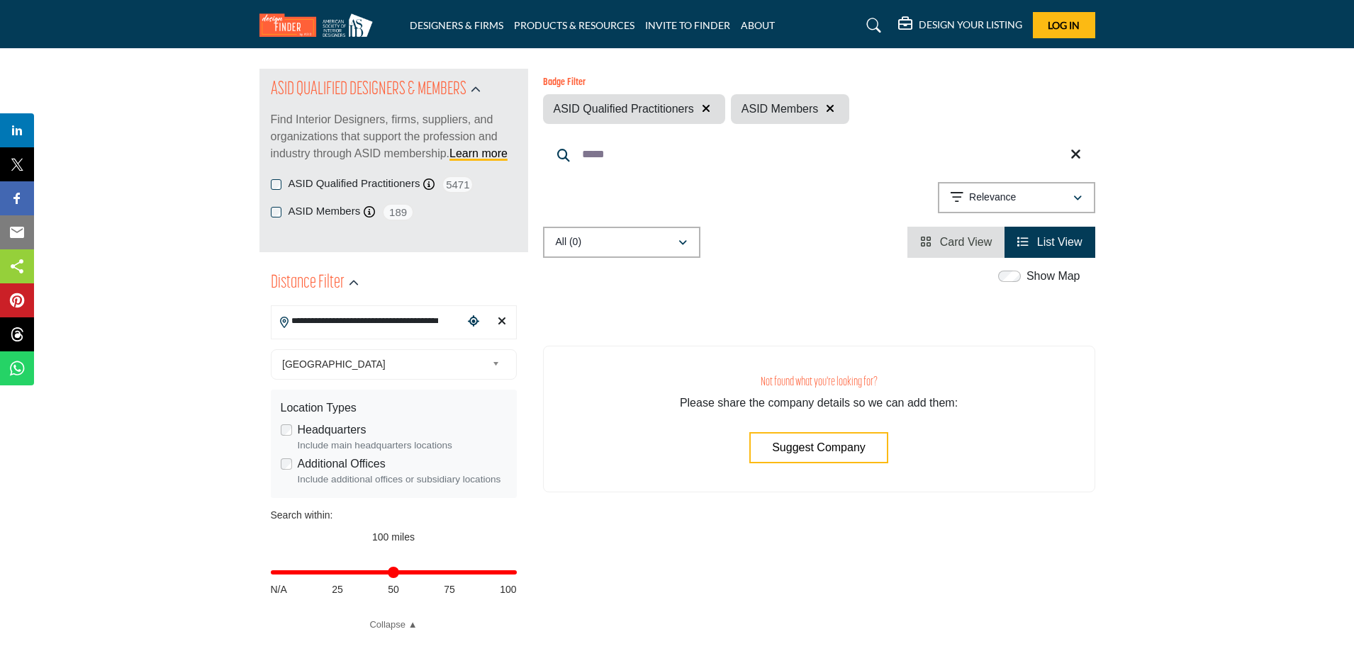
click at [1067, 151] on input "*****" at bounding box center [819, 155] width 552 height 34
click at [1080, 146] on input "*****" at bounding box center [819, 155] width 552 height 34
type input "*****"
click at [1072, 152] on icon at bounding box center [1075, 154] width 11 height 14
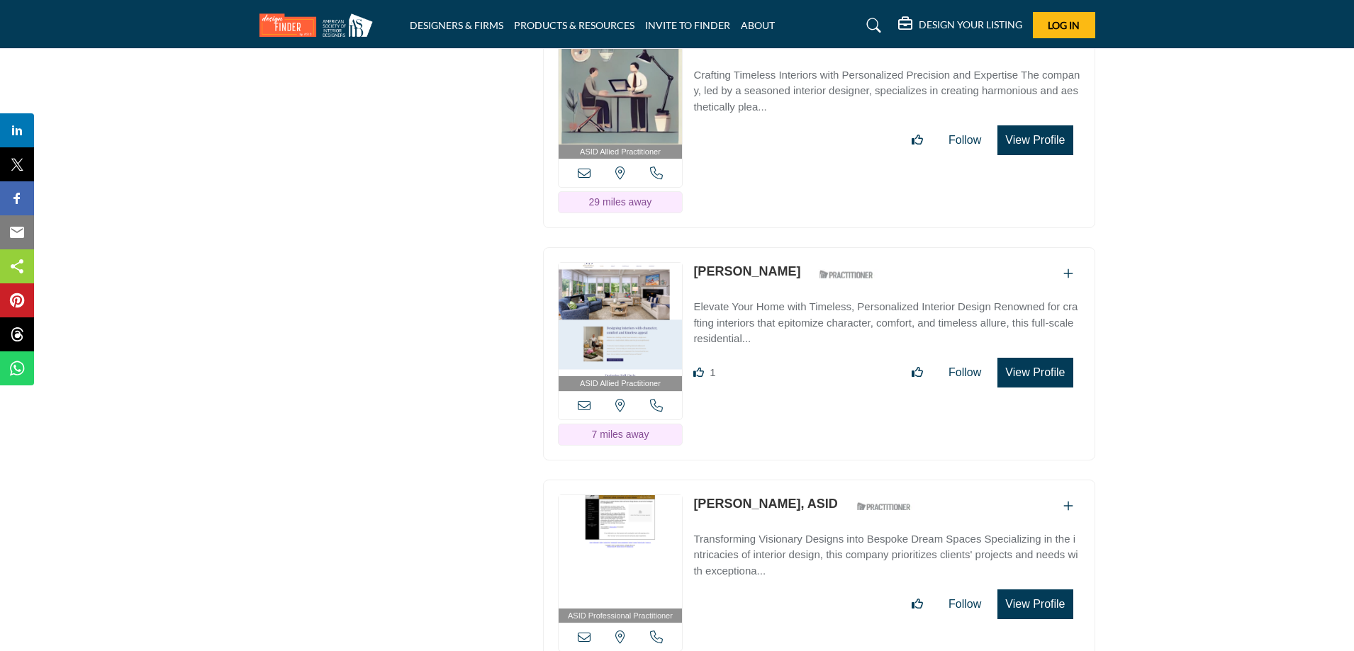
scroll to position [2835, 0]
